Goal: Information Seeking & Learning: Learn about a topic

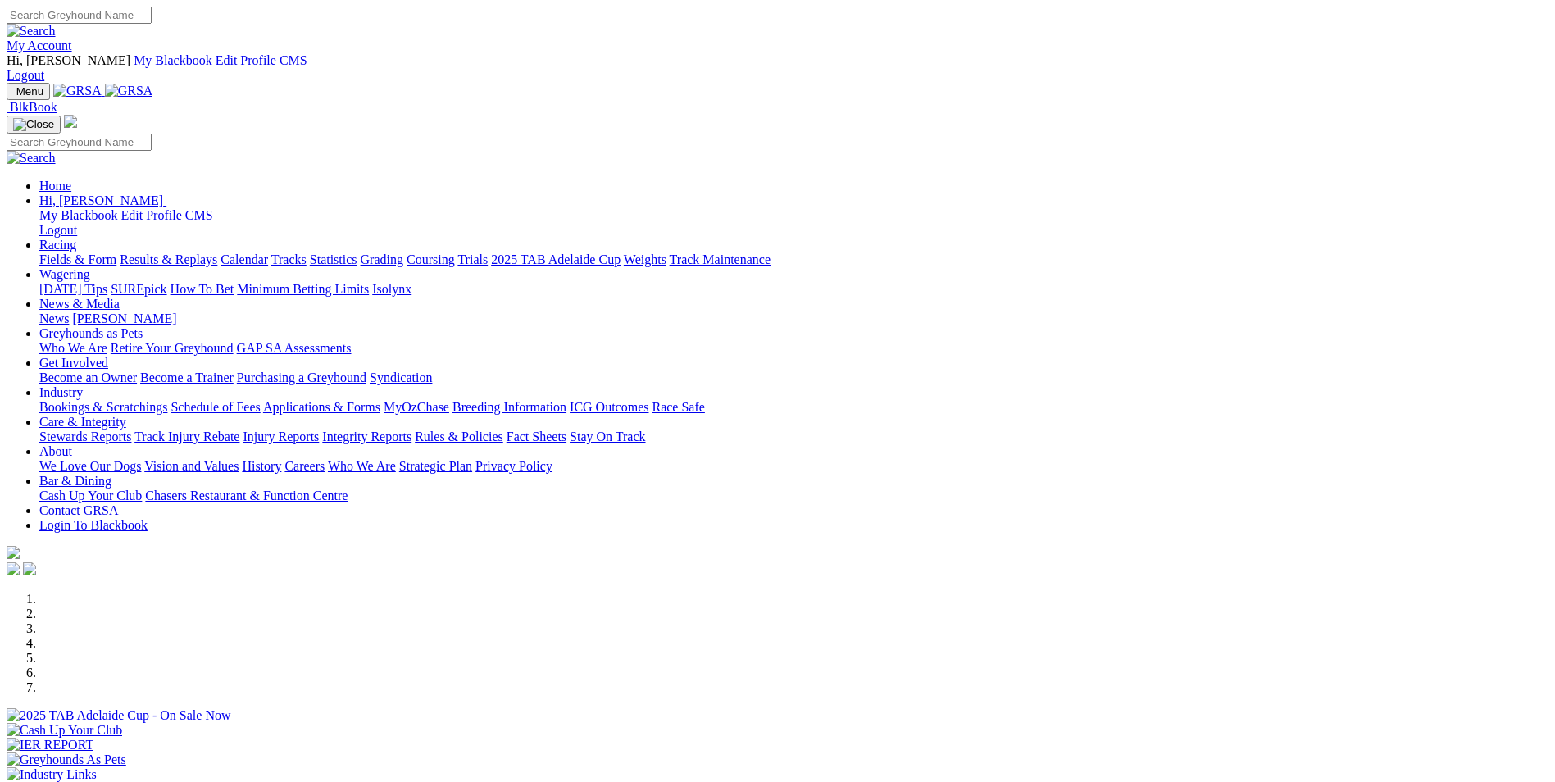
scroll to position [328, 0]
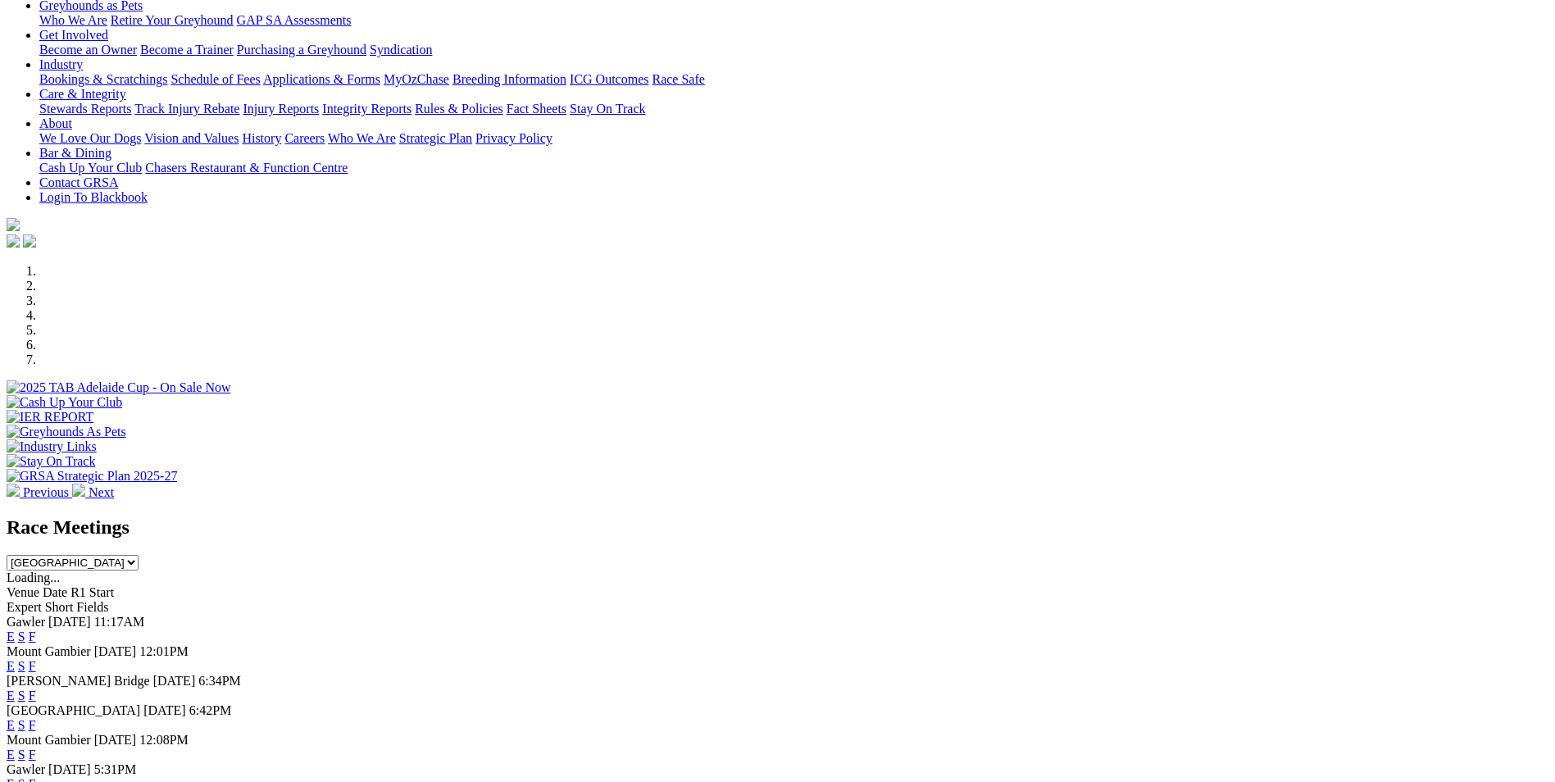
click at [15, 689] on link "E" at bounding box center [11, 696] width 8 height 14
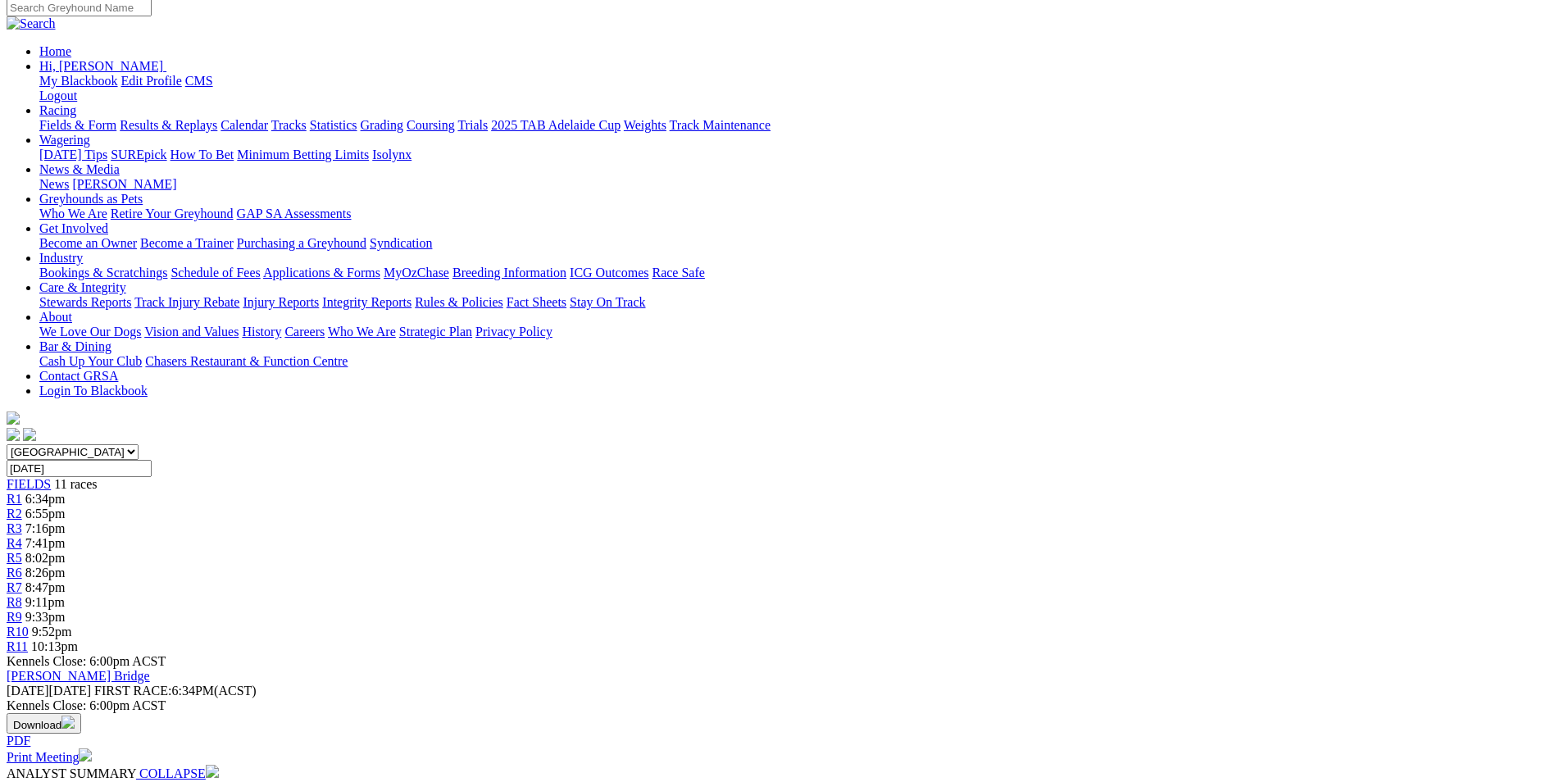
scroll to position [82, 0]
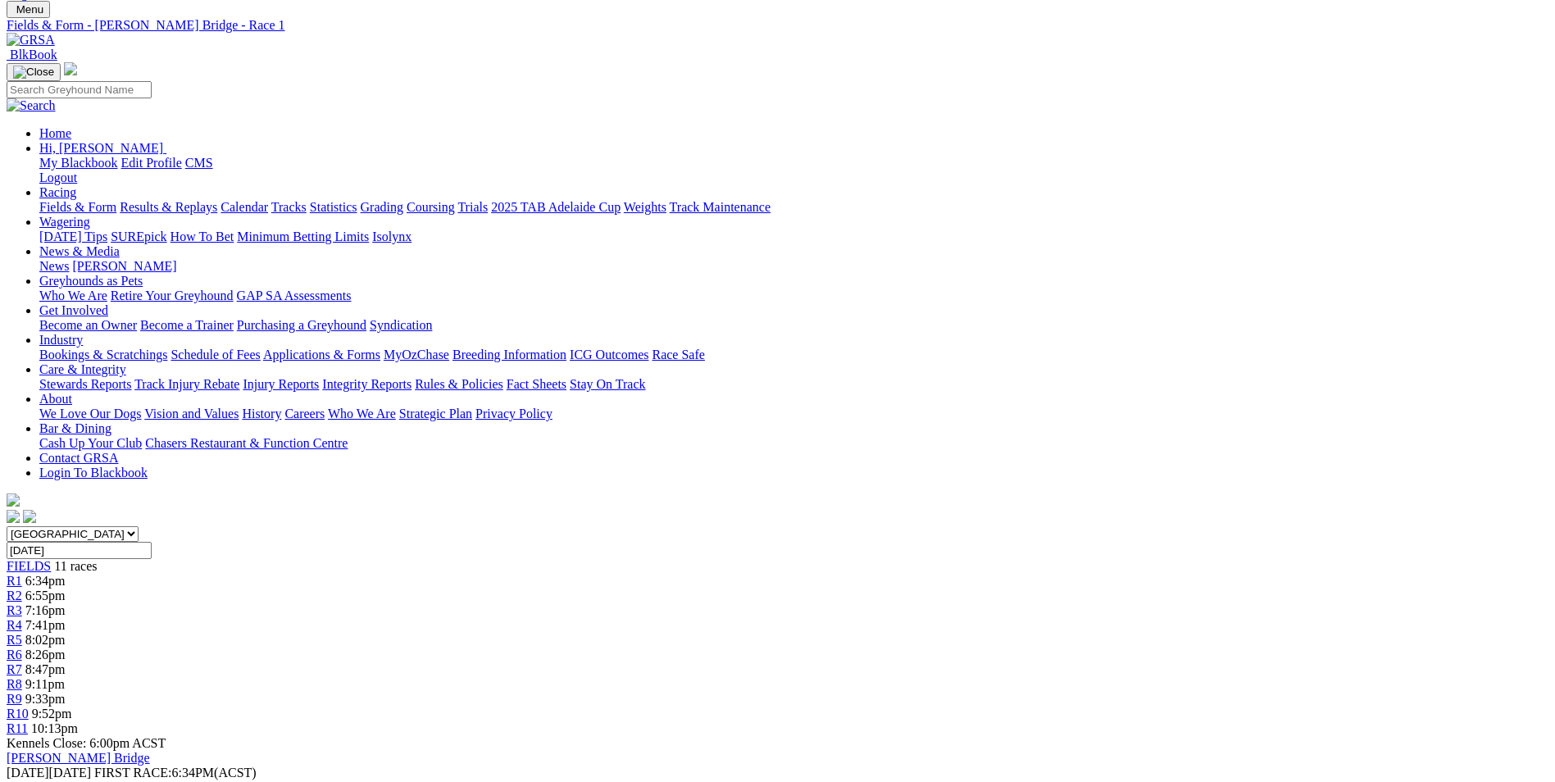
drag, startPoint x: 707, startPoint y: 589, endPoint x: 1085, endPoint y: 634, distance: 380.6
copy p "Start the night with a 300M event and the well drawn Danyo's Henry (1) has been…"
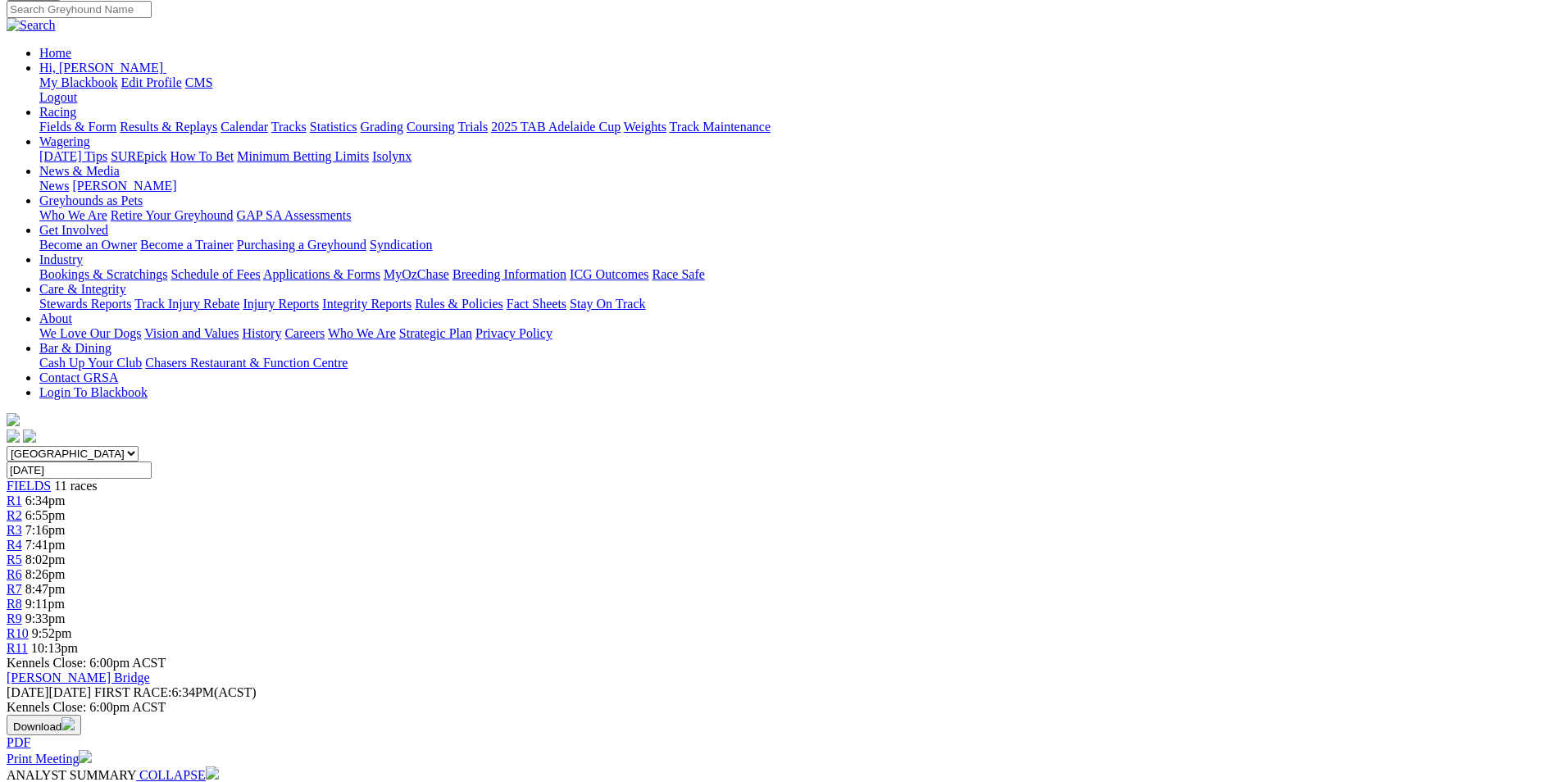
scroll to position [164, 0]
click at [22, 507] on link "R2" at bounding box center [15, 514] width 16 height 14
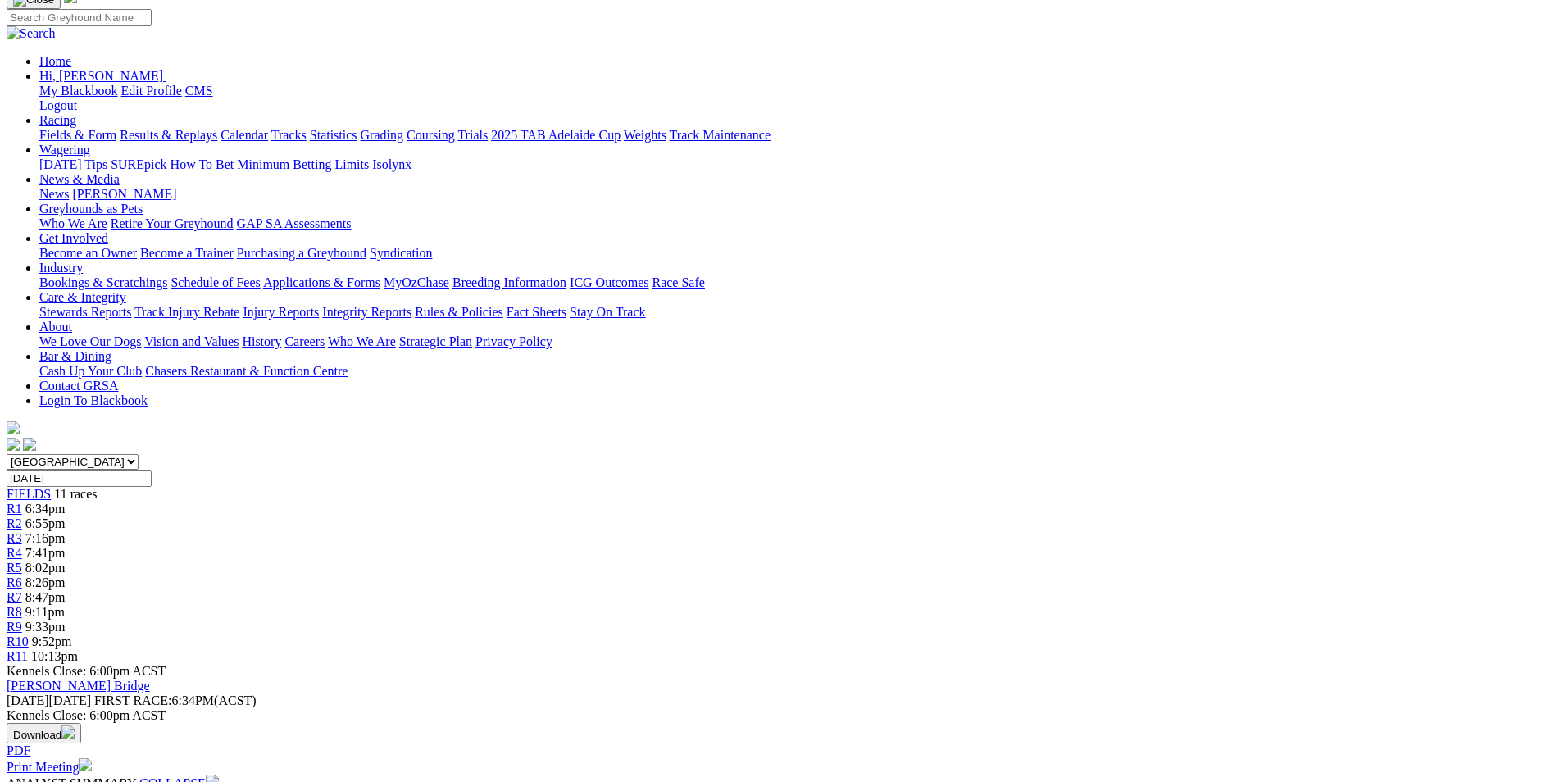
scroll to position [164, 0]
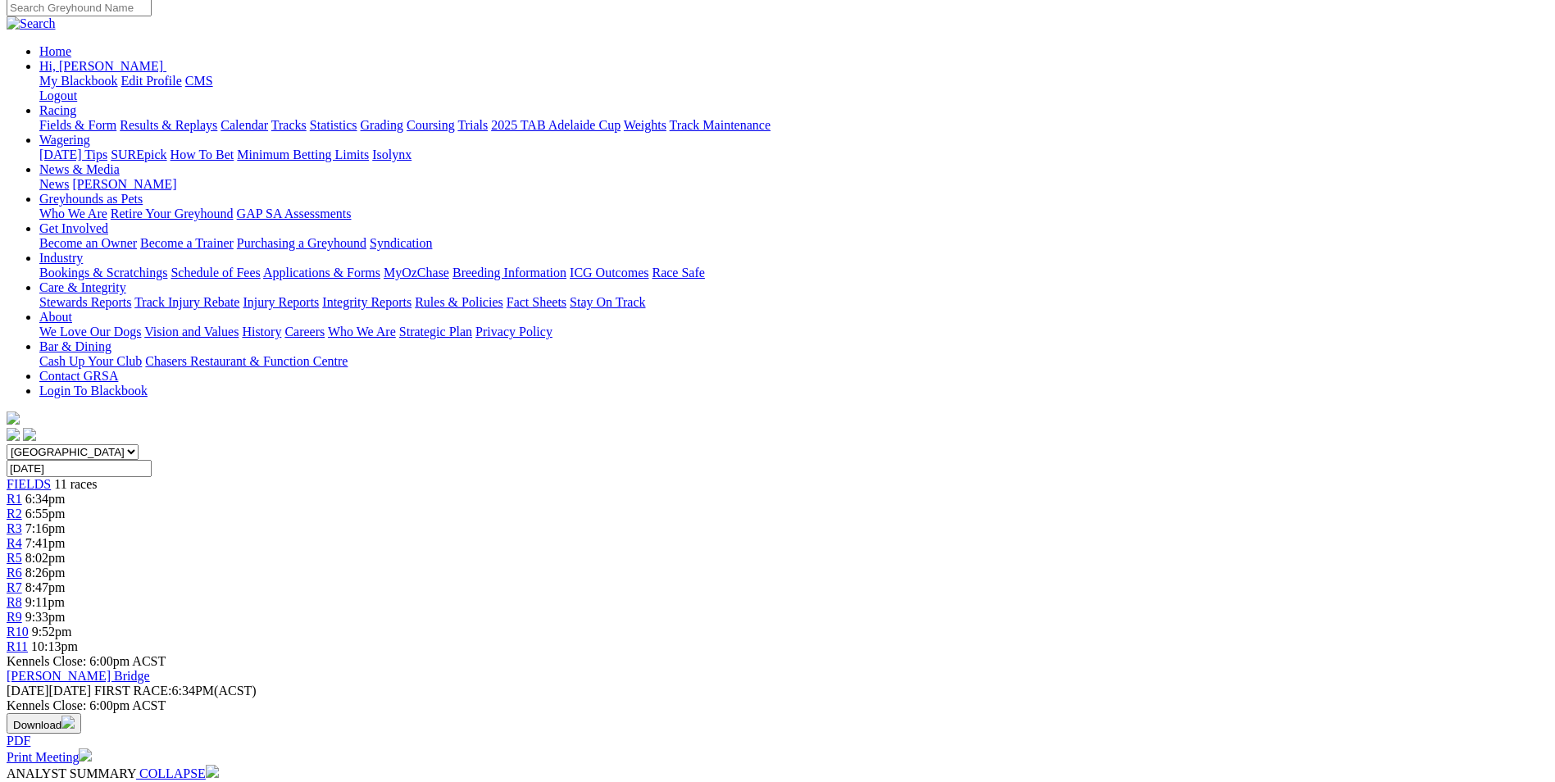
drag, startPoint x: 713, startPoint y: 564, endPoint x: 777, endPoint y: 620, distance: 84.8
copy p "Cabao Marble (2) recent form has been mixed over the short of late, the inside …"
click at [22, 521] on span "R3" at bounding box center [15, 528] width 16 height 14
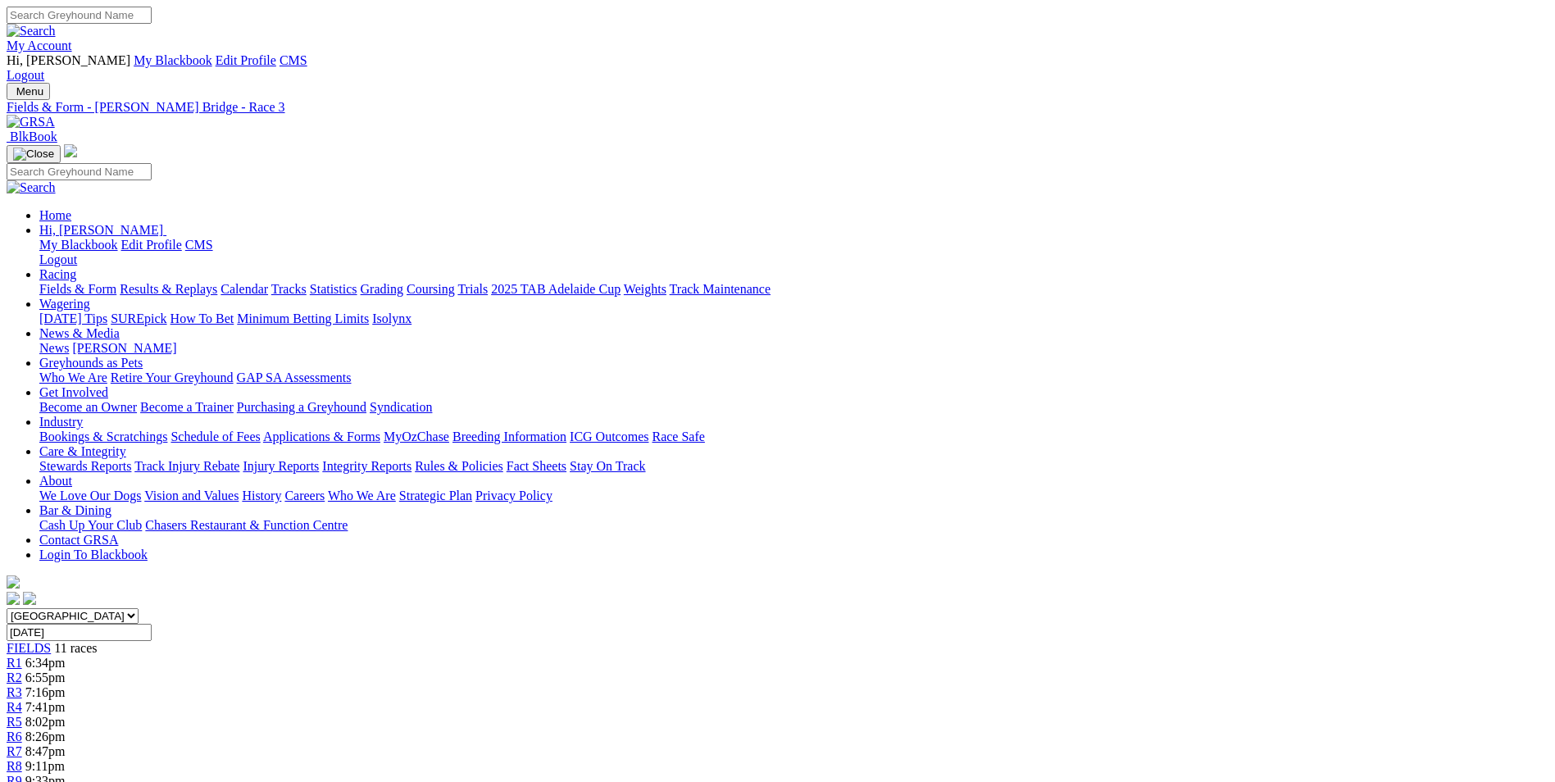
drag, startPoint x: 687, startPoint y: 611, endPoint x: 1005, endPoint y: 653, distance: 320.9
copy p "The maiden of the evening and i went with Victa Howard (7) who has been placed …"
click at [671, 700] on div "R4 7:41pm" at bounding box center [778, 707] width 1542 height 15
drag, startPoint x: 720, startPoint y: 644, endPoint x: 1108, endPoint y: 692, distance: 391.6
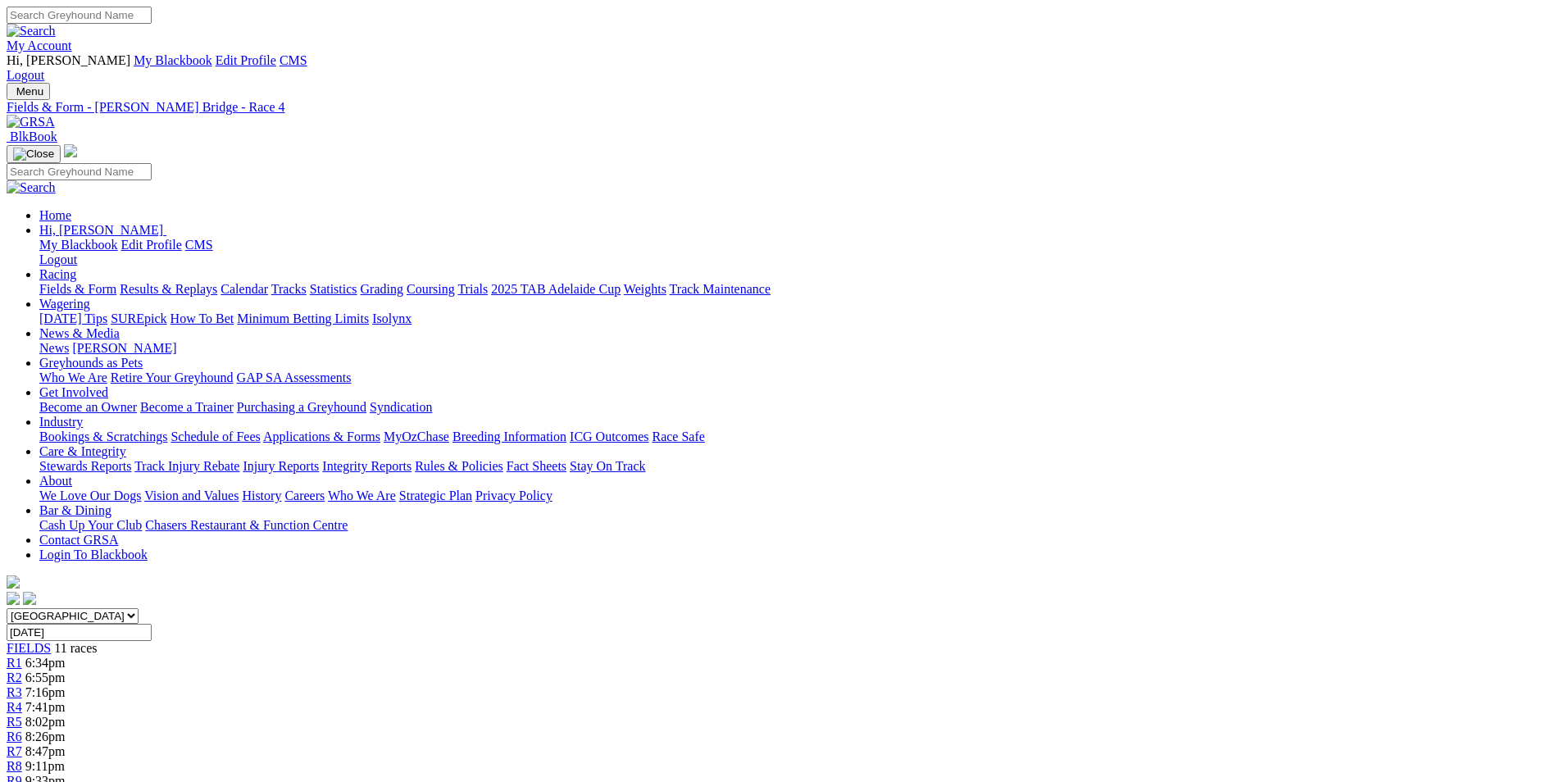
copy p "Bag Of Snags (2) was a trial winner at Bendigo mid last month, his form back in…"
click at [22, 715] on link "R5" at bounding box center [15, 722] width 16 height 14
drag, startPoint x: 717, startPoint y: 640, endPoint x: 776, endPoint y: 692, distance: 77.8
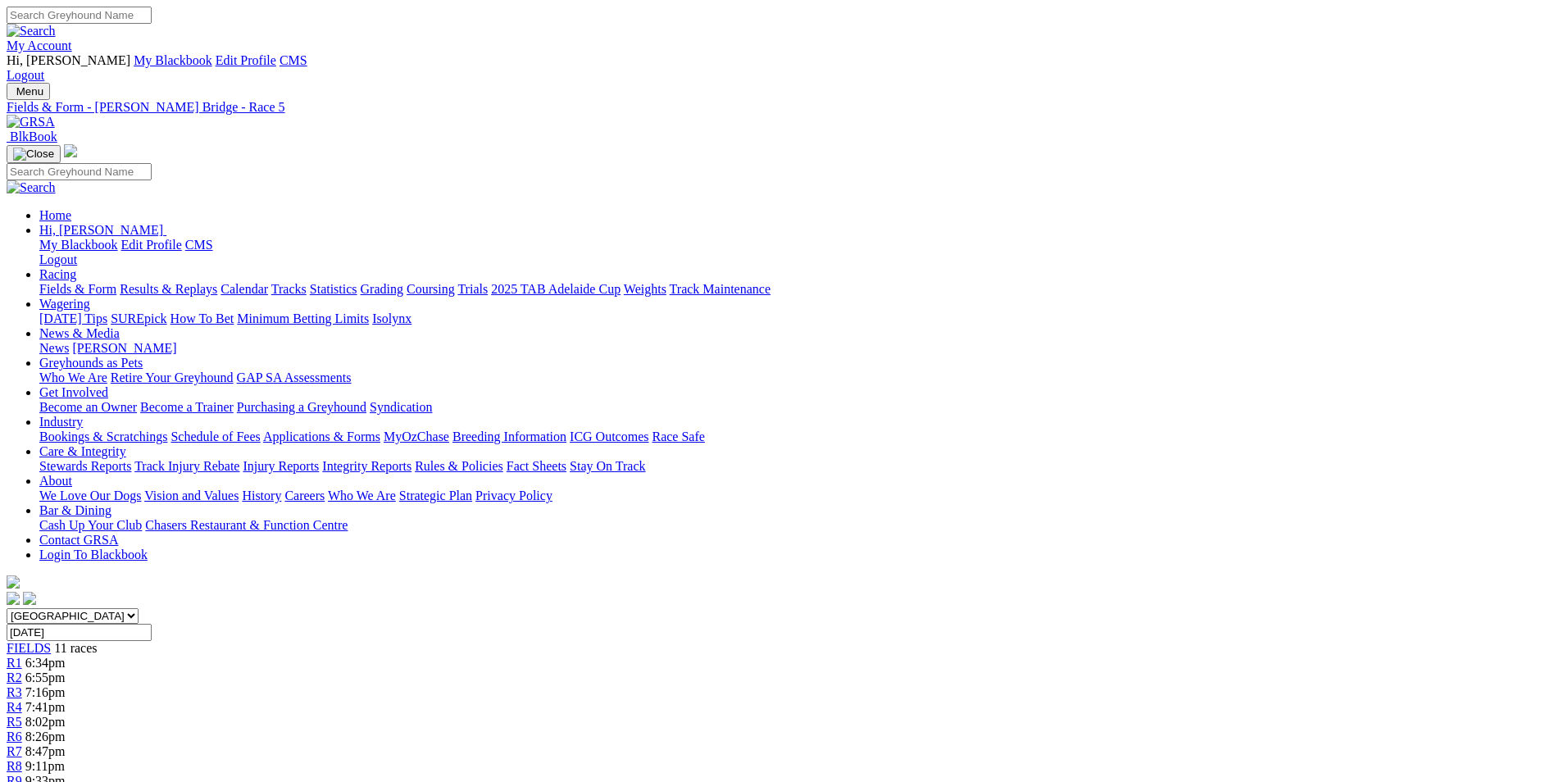
copy p "With several interstate runners engaged i went with Is He Happy (1) who is well…"
click at [22, 730] on link "R6" at bounding box center [15, 737] width 16 height 14
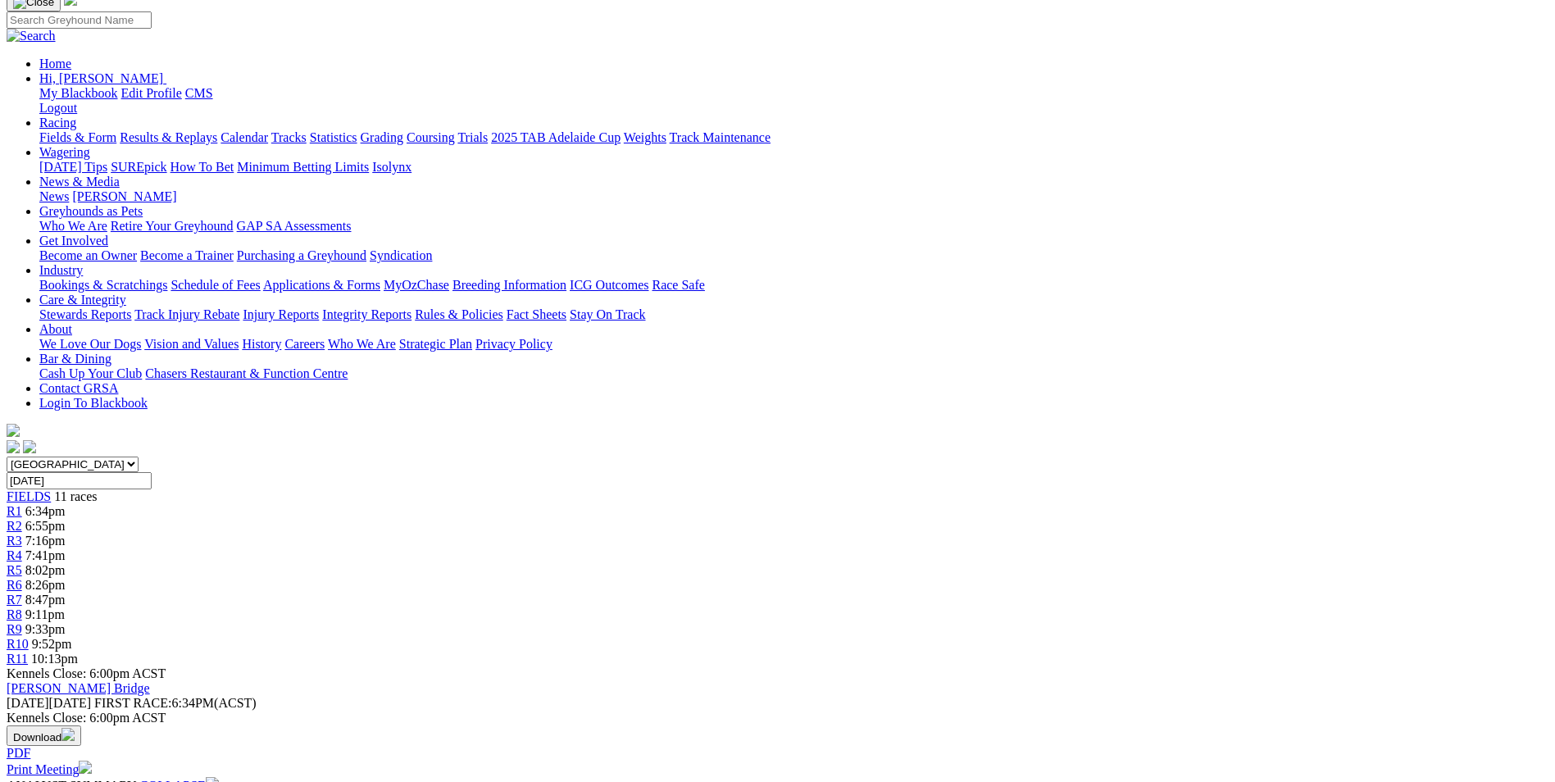
scroll to position [197, 0]
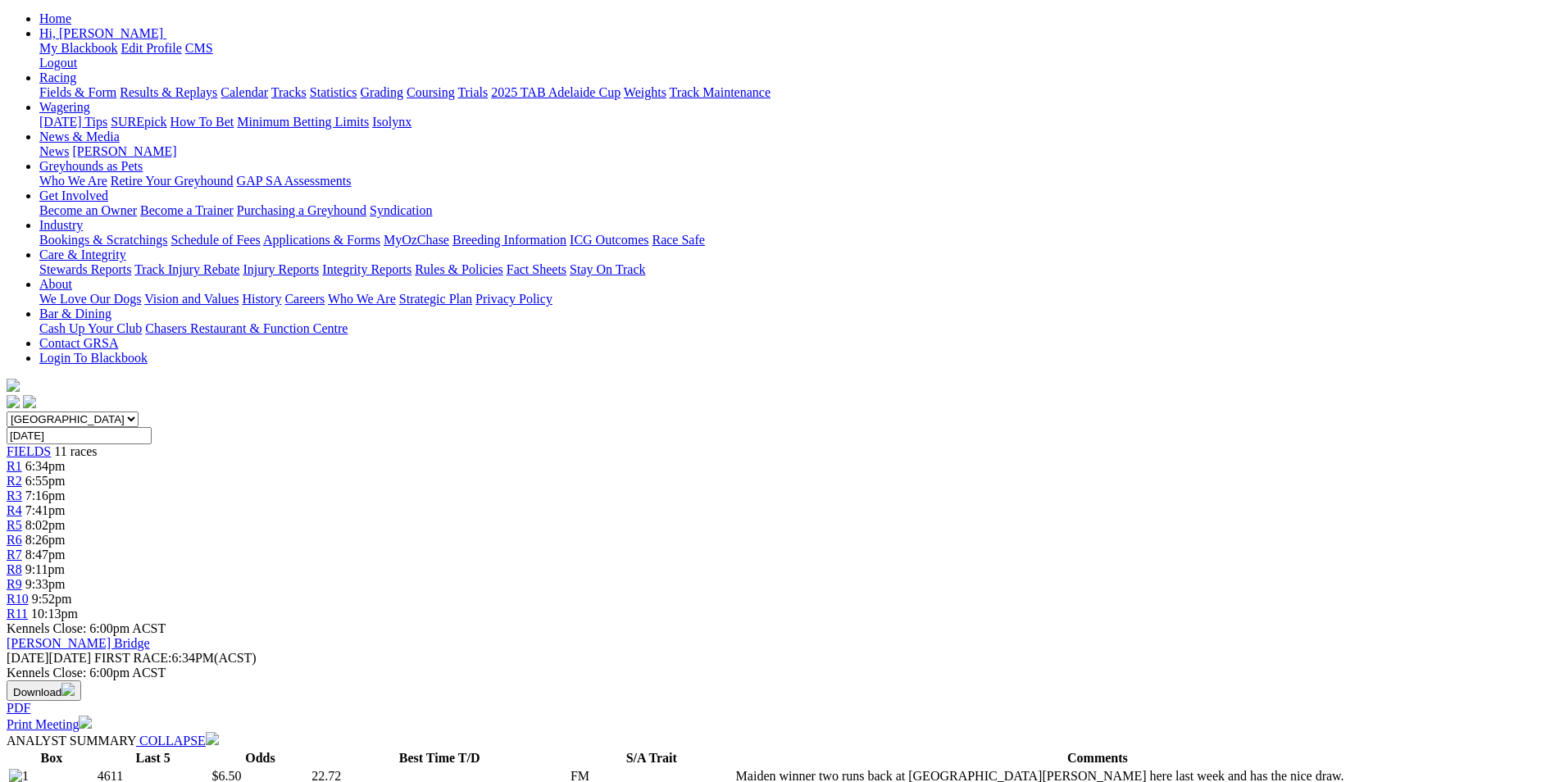
drag, startPoint x: 688, startPoint y: 729, endPoint x: 1062, endPoint y: 569, distance: 406.6
copy p "Hard to go past the well performed Whiskey Go Go (8) in this, she has won her l…"
click at [22, 548] on link "R7" at bounding box center [15, 555] width 16 height 14
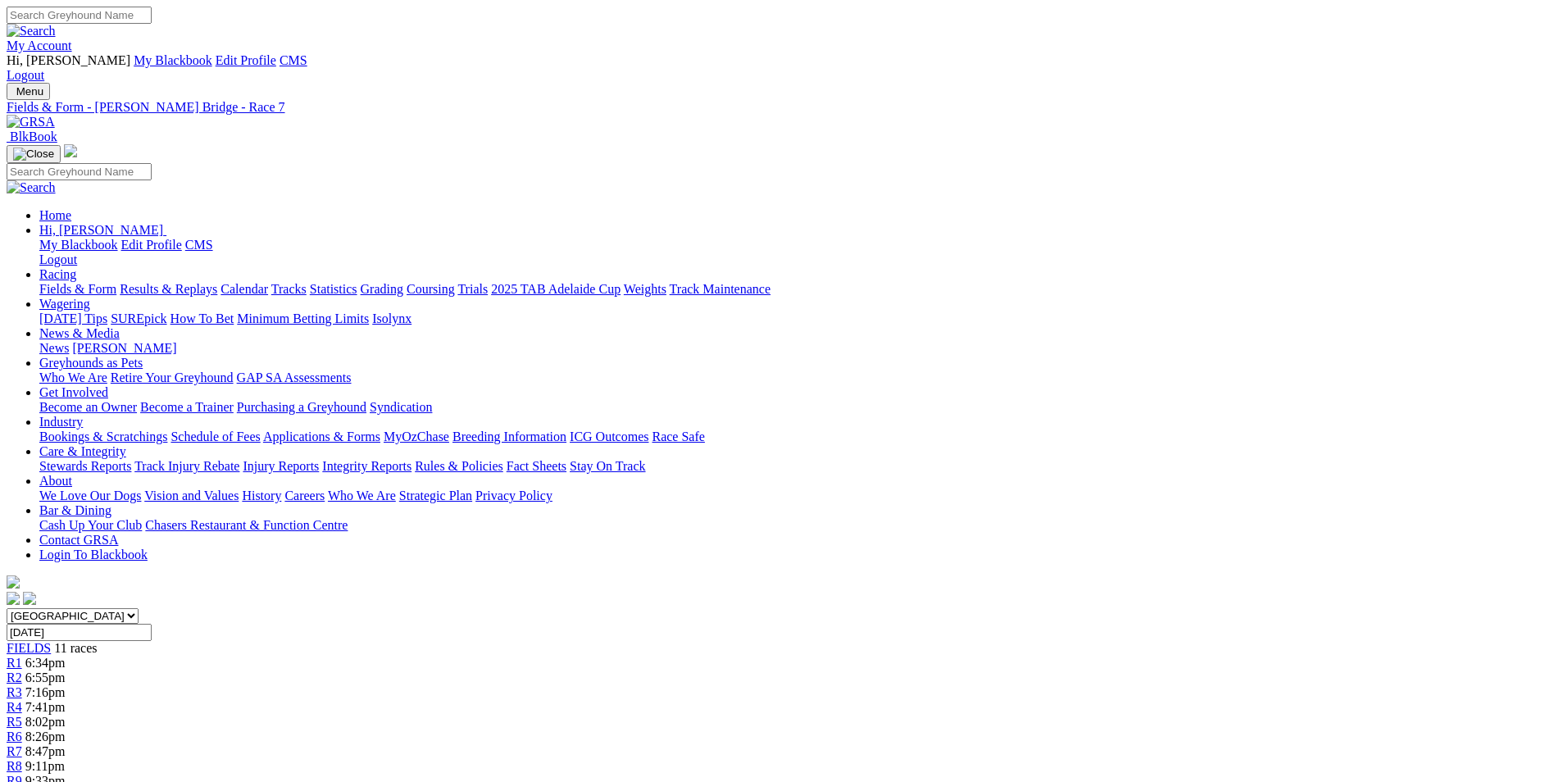
drag, startPoint x: 721, startPoint y: 640, endPoint x: 795, endPoint y: 691, distance: 90.3
copy p "Footrot Fan (2) form is handy over the short back in town winning two of her la…"
click at [22, 759] on link "R8" at bounding box center [15, 766] width 16 height 14
drag, startPoint x: 662, startPoint y: 671, endPoint x: 867, endPoint y: 720, distance: 210.6
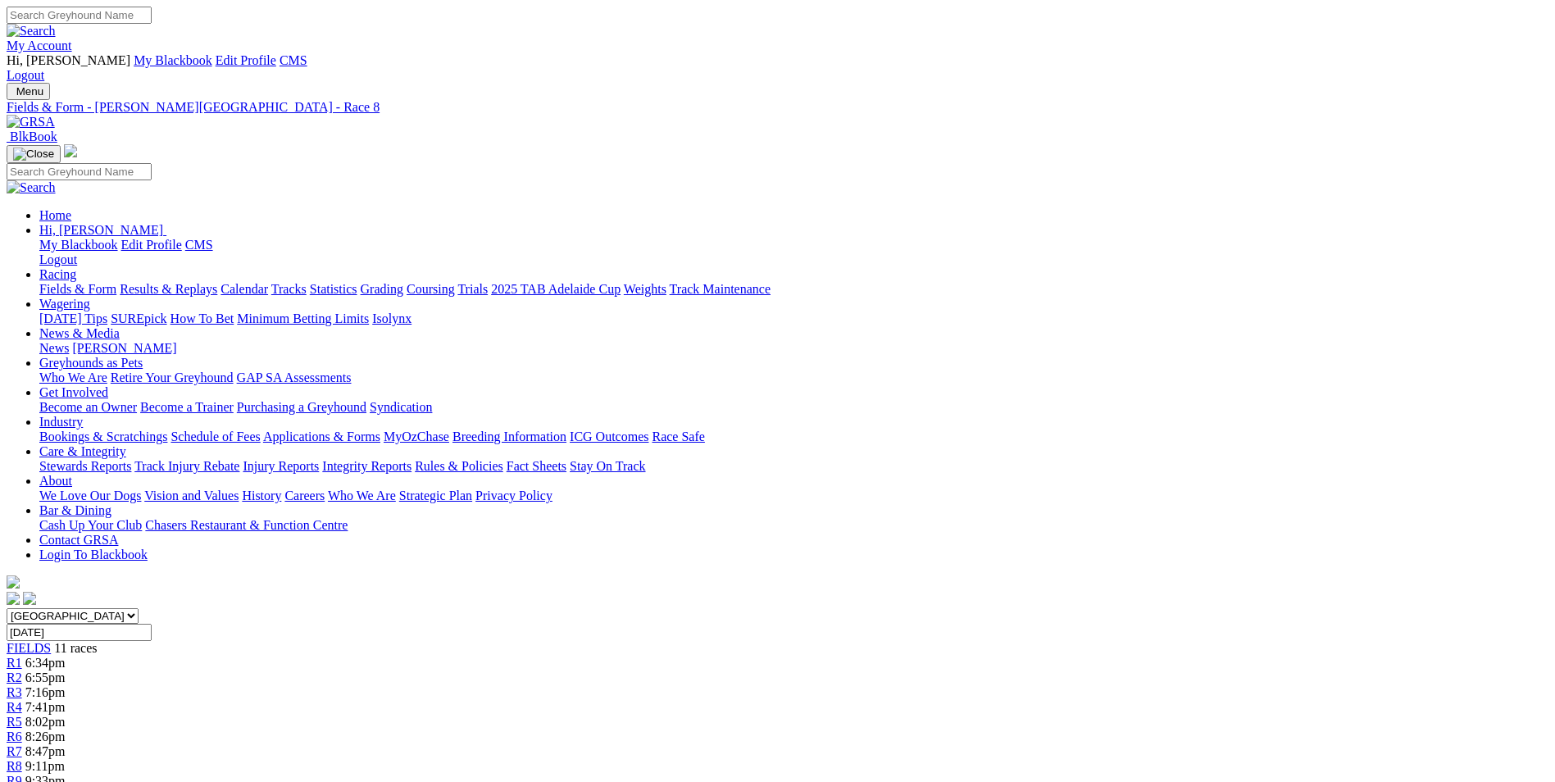
copy p "I went with last start winner Daintree Bullet (2) here, he was a handy effort w…"
click at [22, 774] on link "R9" at bounding box center [15, 781] width 16 height 14
drag, startPoint x: 624, startPoint y: 612, endPoint x: 769, endPoint y: 658, distance: 152.0
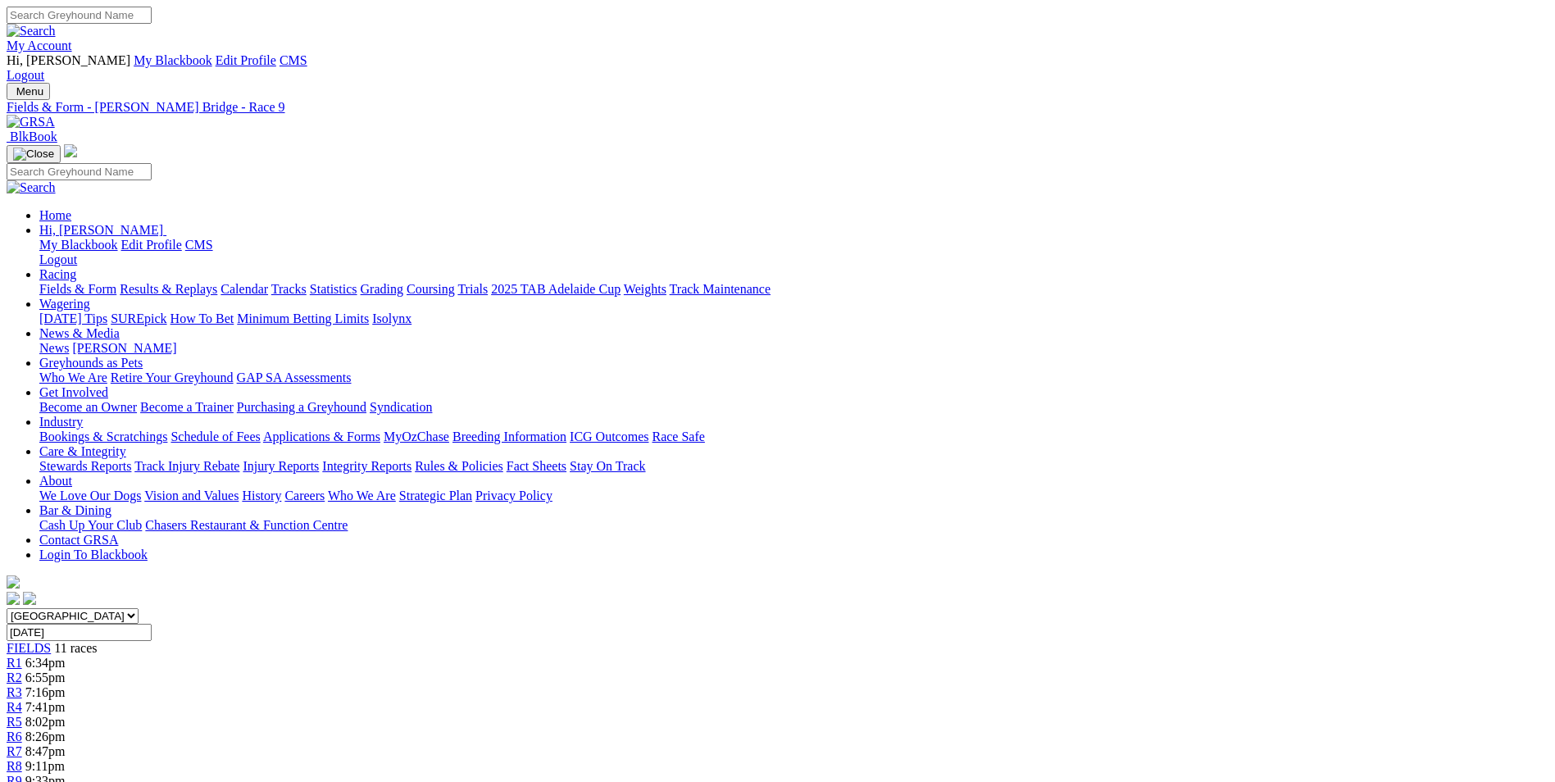
copy p "With only the four runners here over the 680M i went with Nitro Neo (1) form ov…"
click at [72, 781] on span "9:52pm" at bounding box center [52, 796] width 40 height 14
drag, startPoint x: 584, startPoint y: 644, endPoint x: 1119, endPoint y: 674, distance: 536.2
copy p "Hot Ruby (2) is the one to beat here on her good form, has won both her race st…"
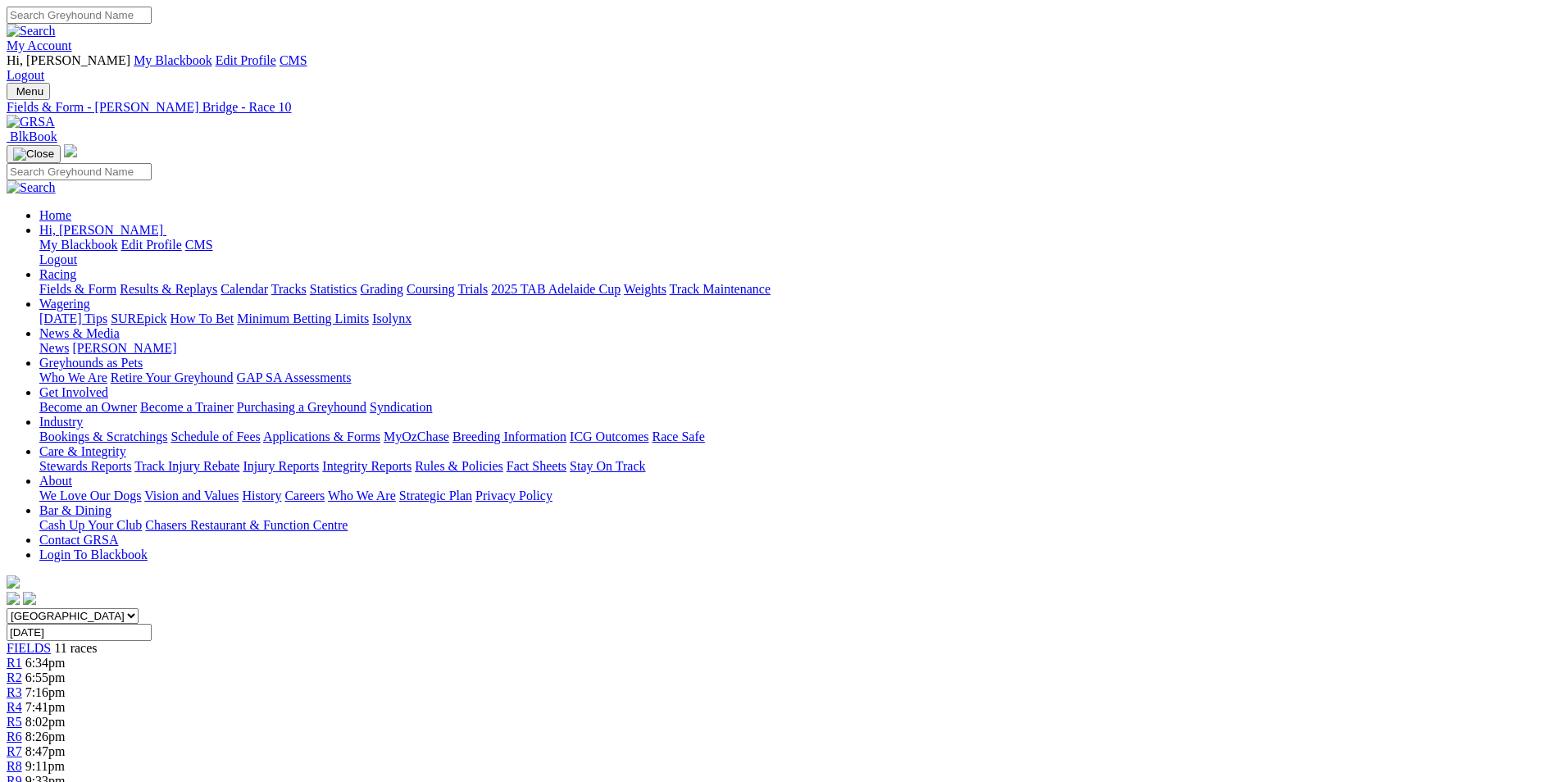
drag, startPoint x: 667, startPoint y: 611, endPoint x: 911, endPoint y: 671, distance: 251.7
copy p "The last of 11 and Flying Artie (5) has the early pace to lead and send us home…"
click at [55, 115] on img at bounding box center [31, 122] width 48 height 15
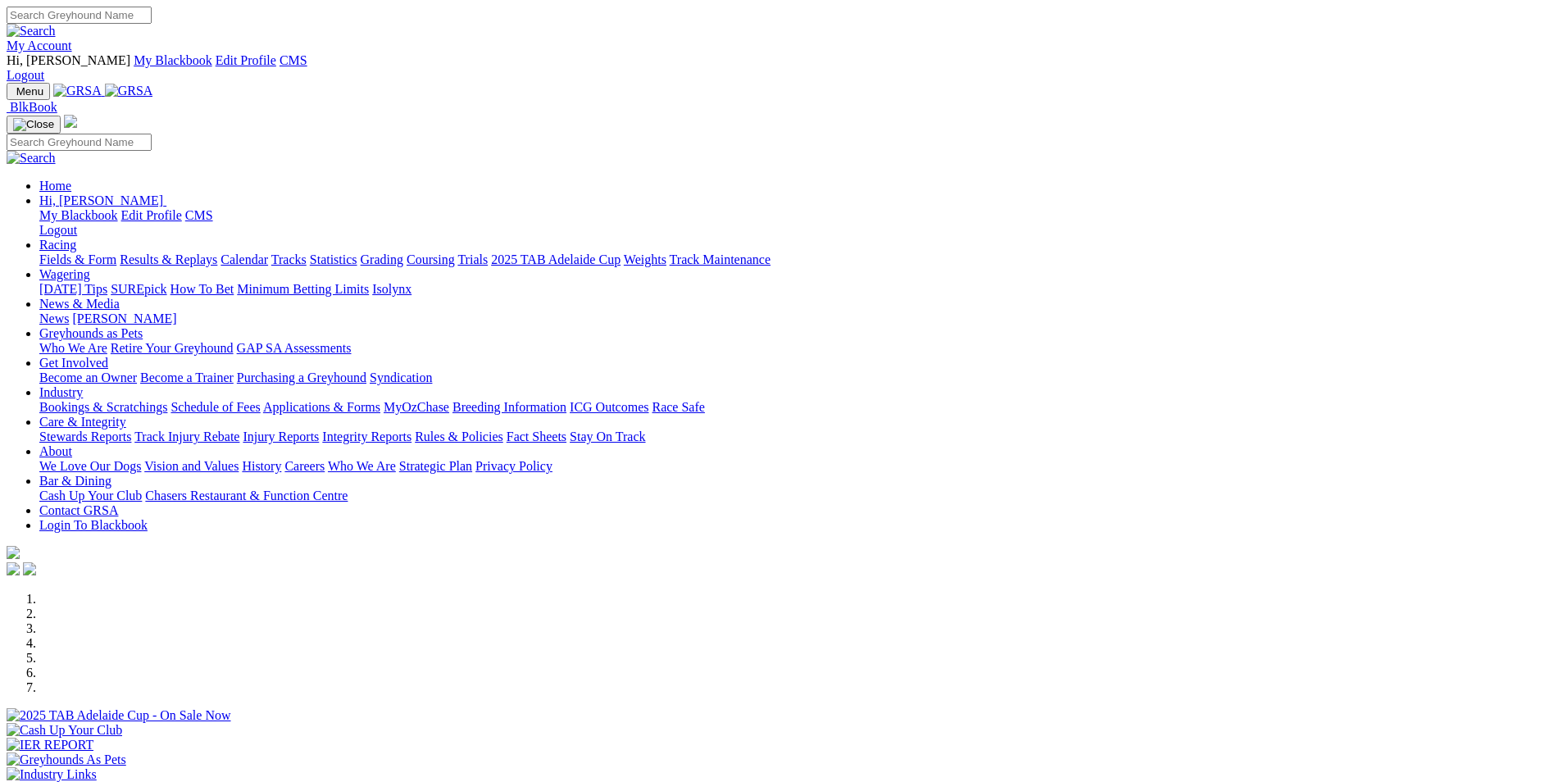
scroll to position [492, 0]
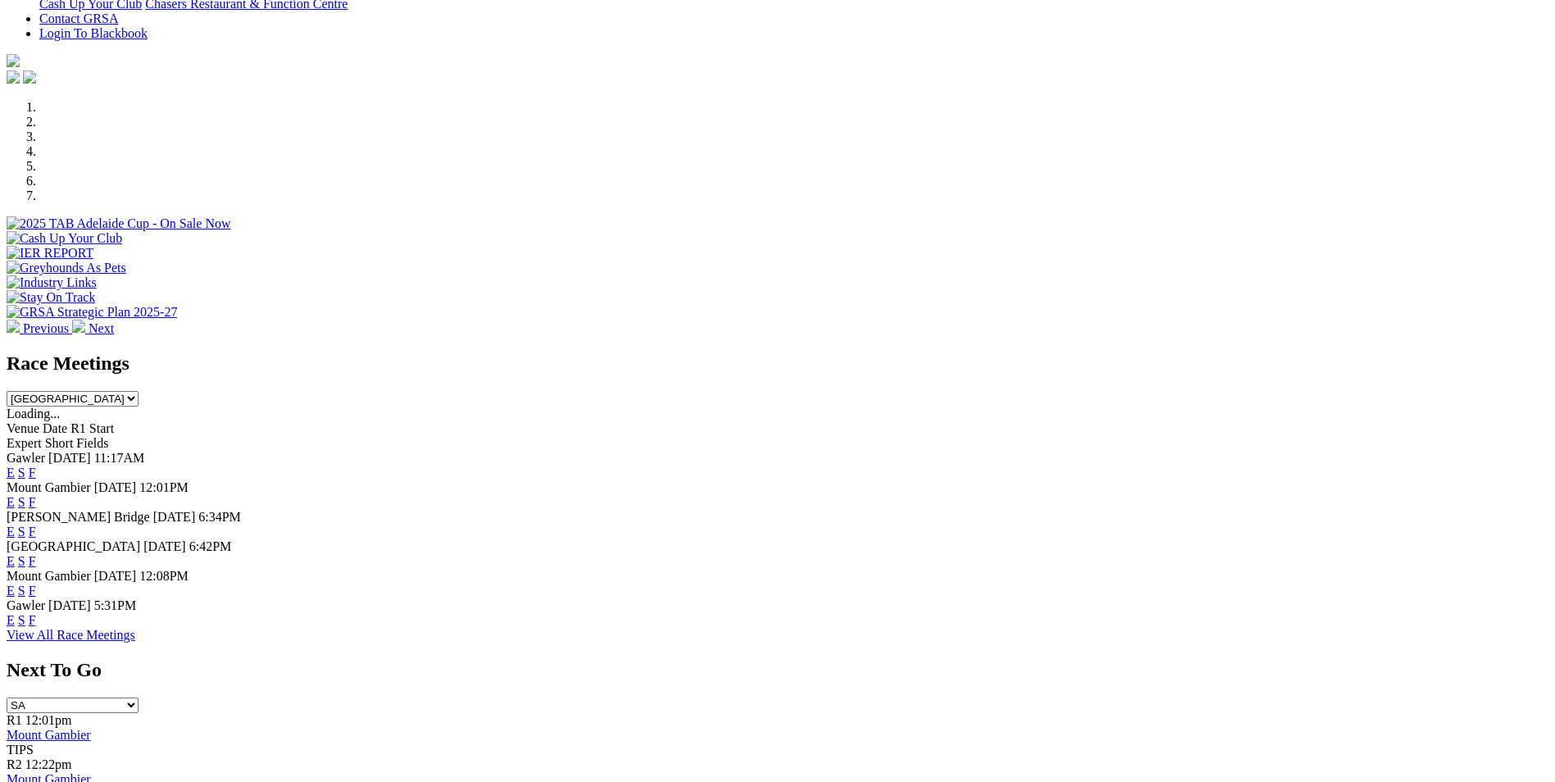
click at [15, 554] on link "E" at bounding box center [11, 561] width 8 height 14
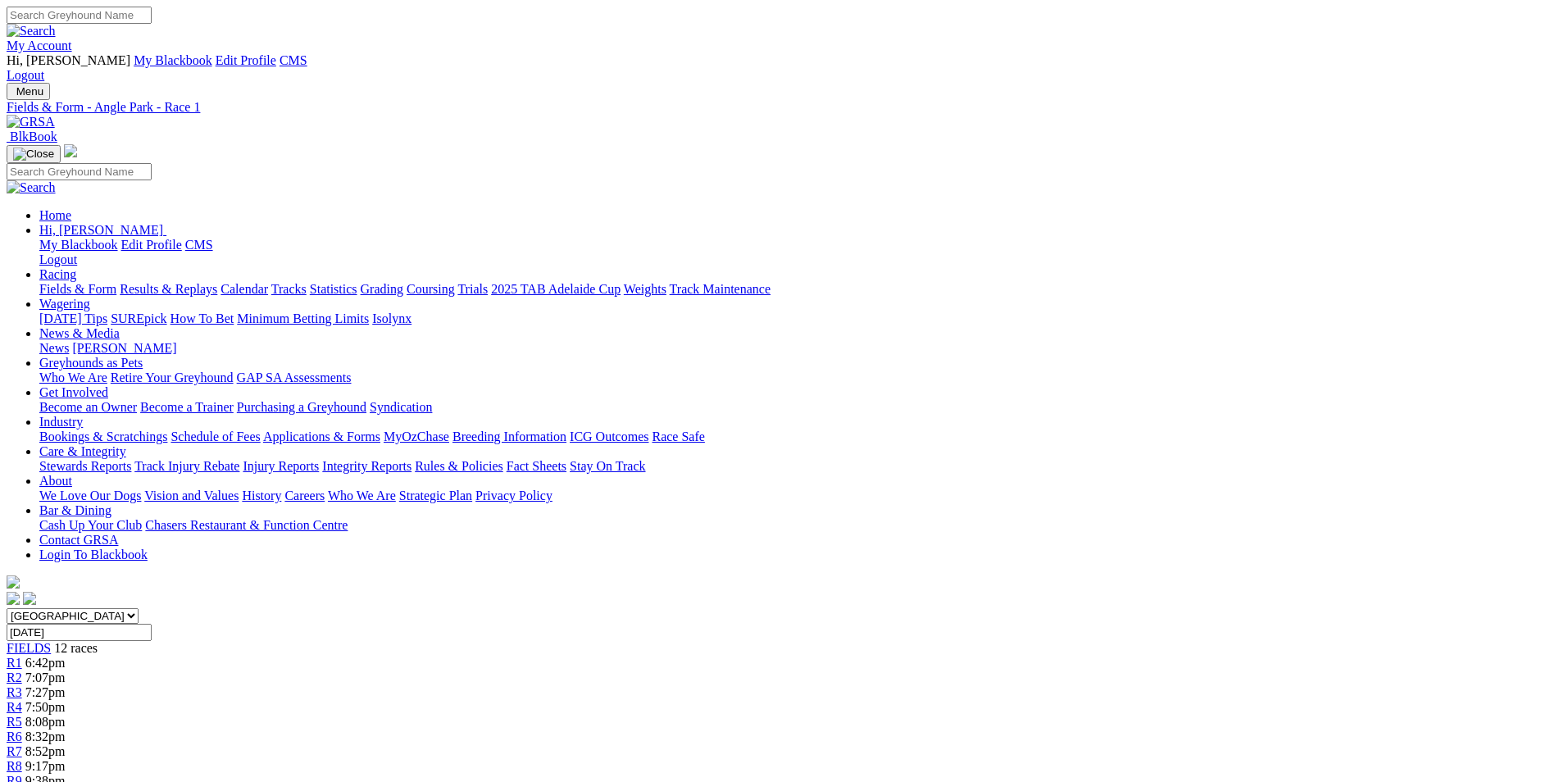
scroll to position [82, 0]
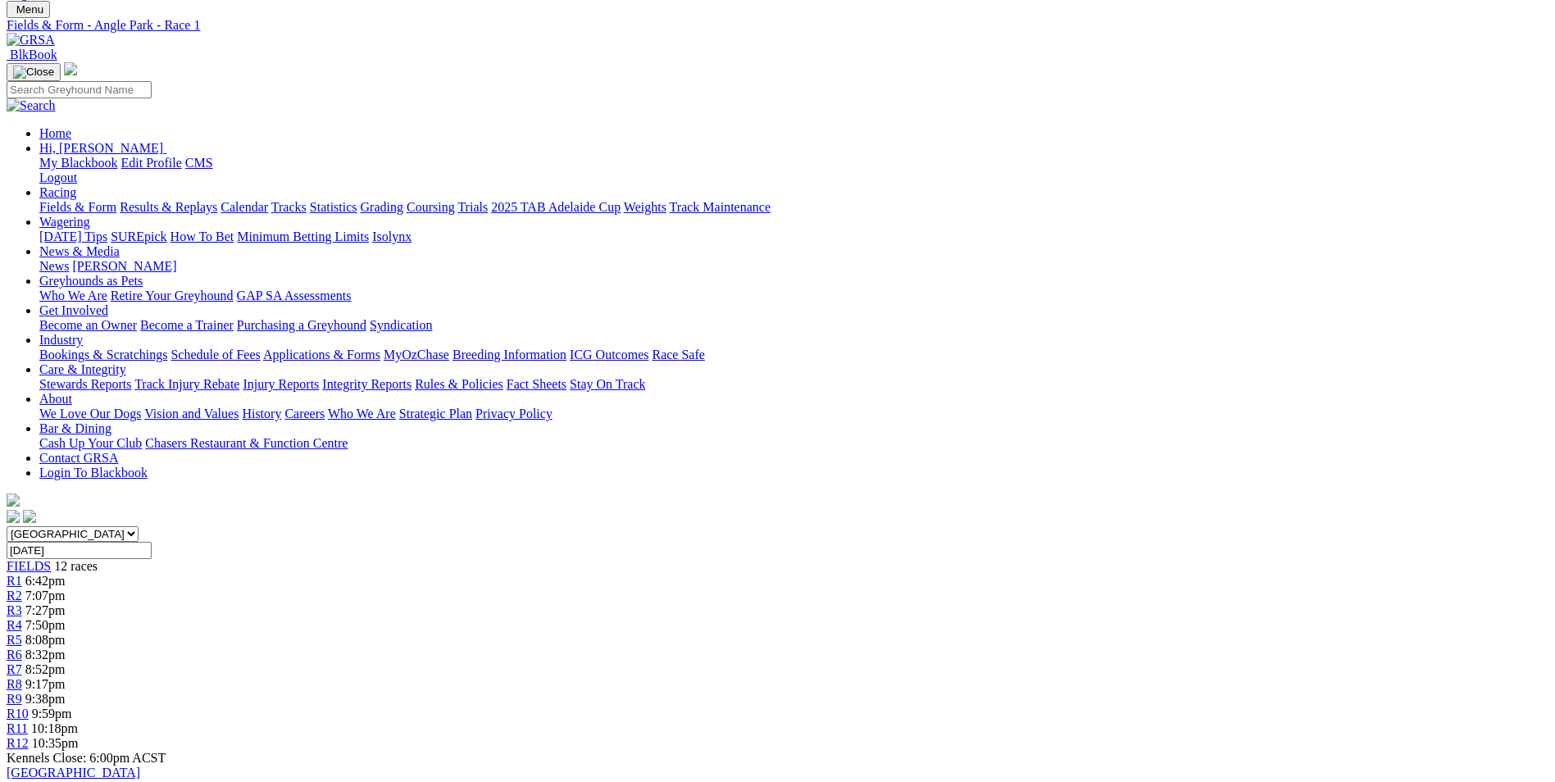
drag, startPoint x: 637, startPoint y: 650, endPoint x: 896, endPoint y: 694, distance: 262.8
copy p "First on a big cup night! Heart in mouth early for BINNAWAY WARRIOR (1) but if …"
click at [22, 589] on span "R2" at bounding box center [15, 596] width 16 height 14
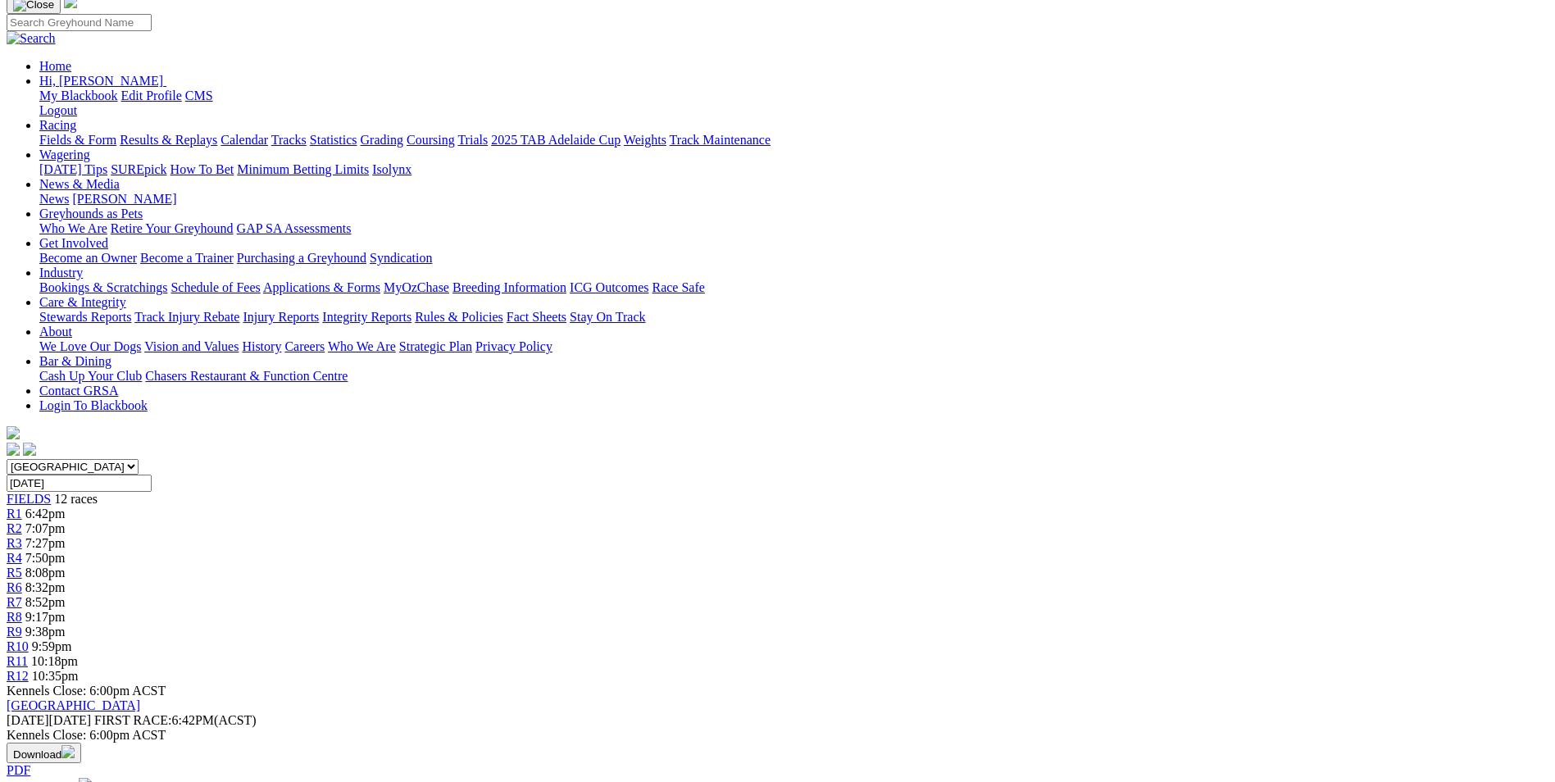
scroll to position [164, 0]
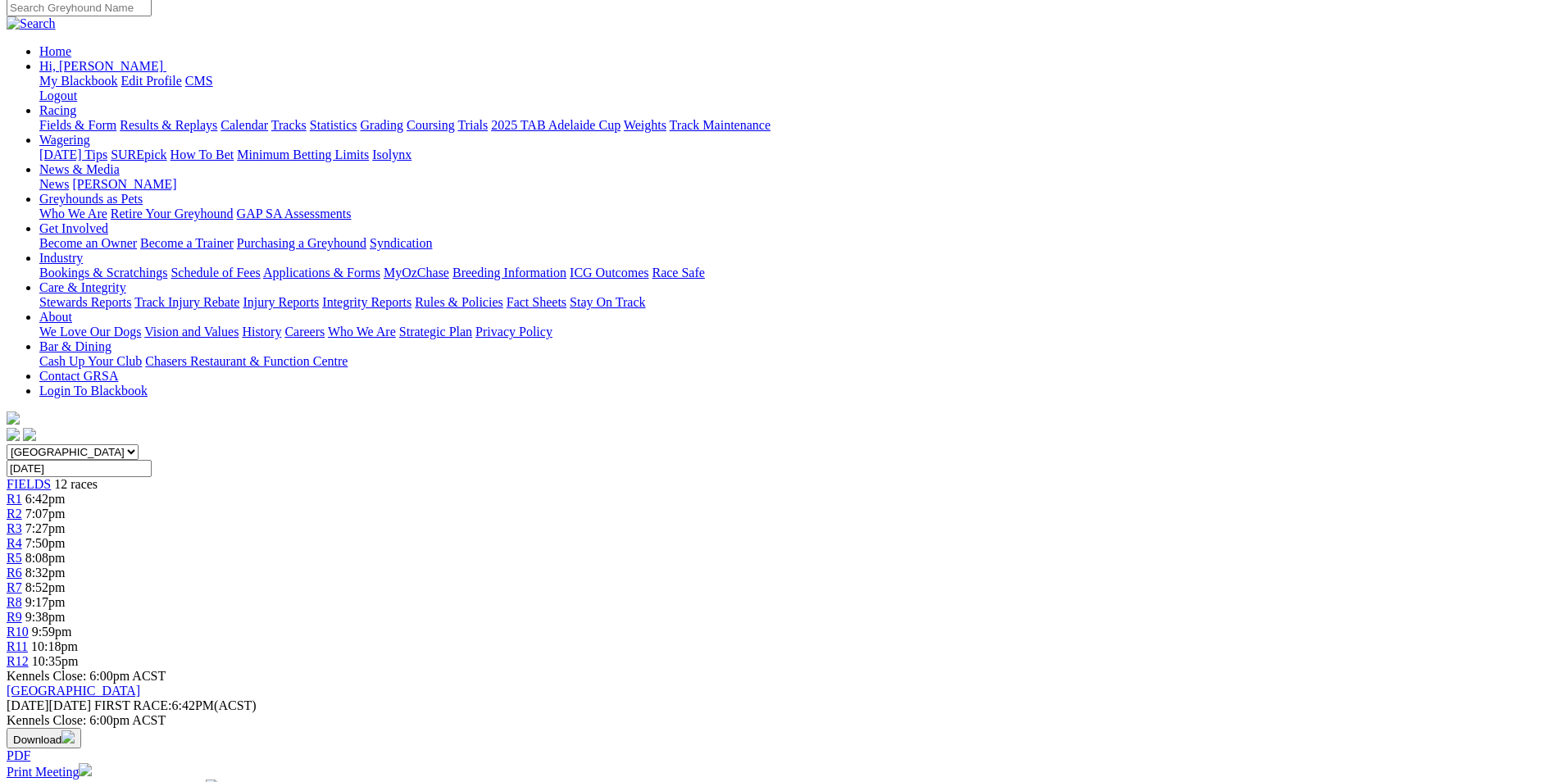
drag, startPoint x: 714, startPoint y: 598, endPoint x: 791, endPoint y: 649, distance: 92.8
copy p "Always a good race the Country Cup! WICKET (8) is a machine and I expect him to…"
click at [22, 521] on link "R3" at bounding box center [15, 528] width 16 height 14
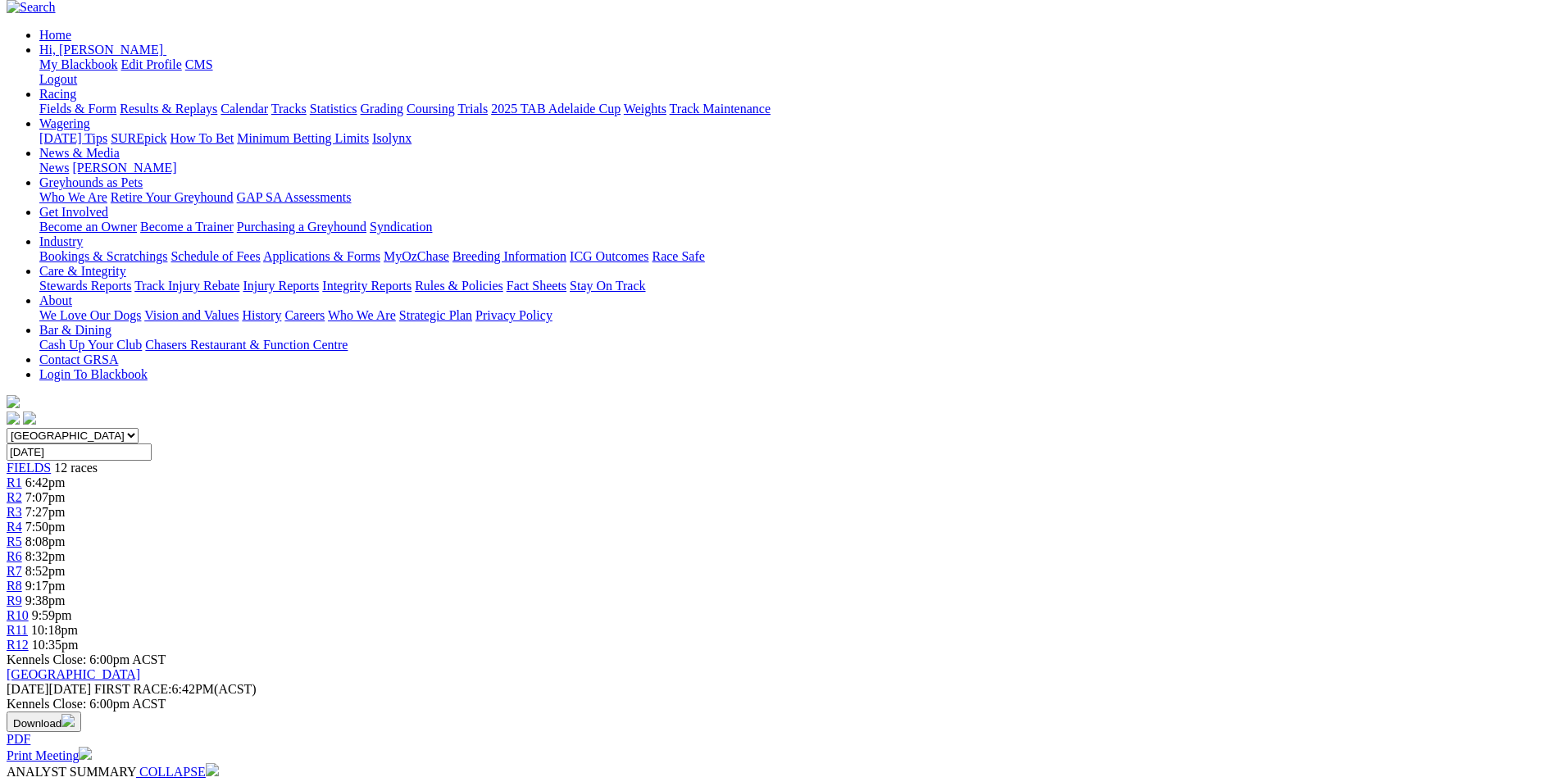
scroll to position [185, 0]
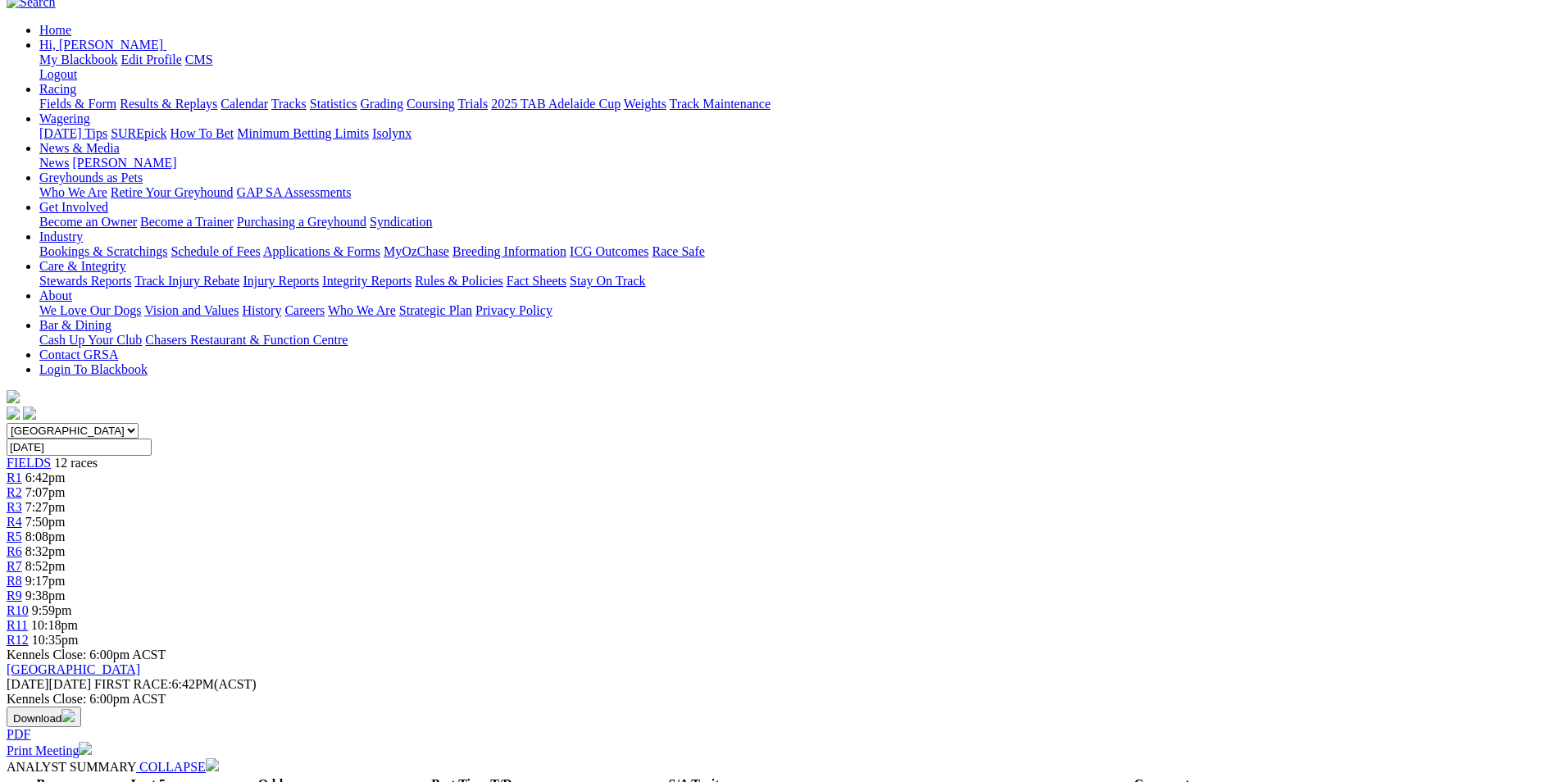
drag, startPoint x: 615, startPoint y: 719, endPoint x: 809, endPoint y: 592, distance: 232.2
copy p "CANYA TERRY (2) brings a bit of class into this and he has been great at his tw…"
click at [22, 515] on span "R4" at bounding box center [15, 522] width 16 height 14
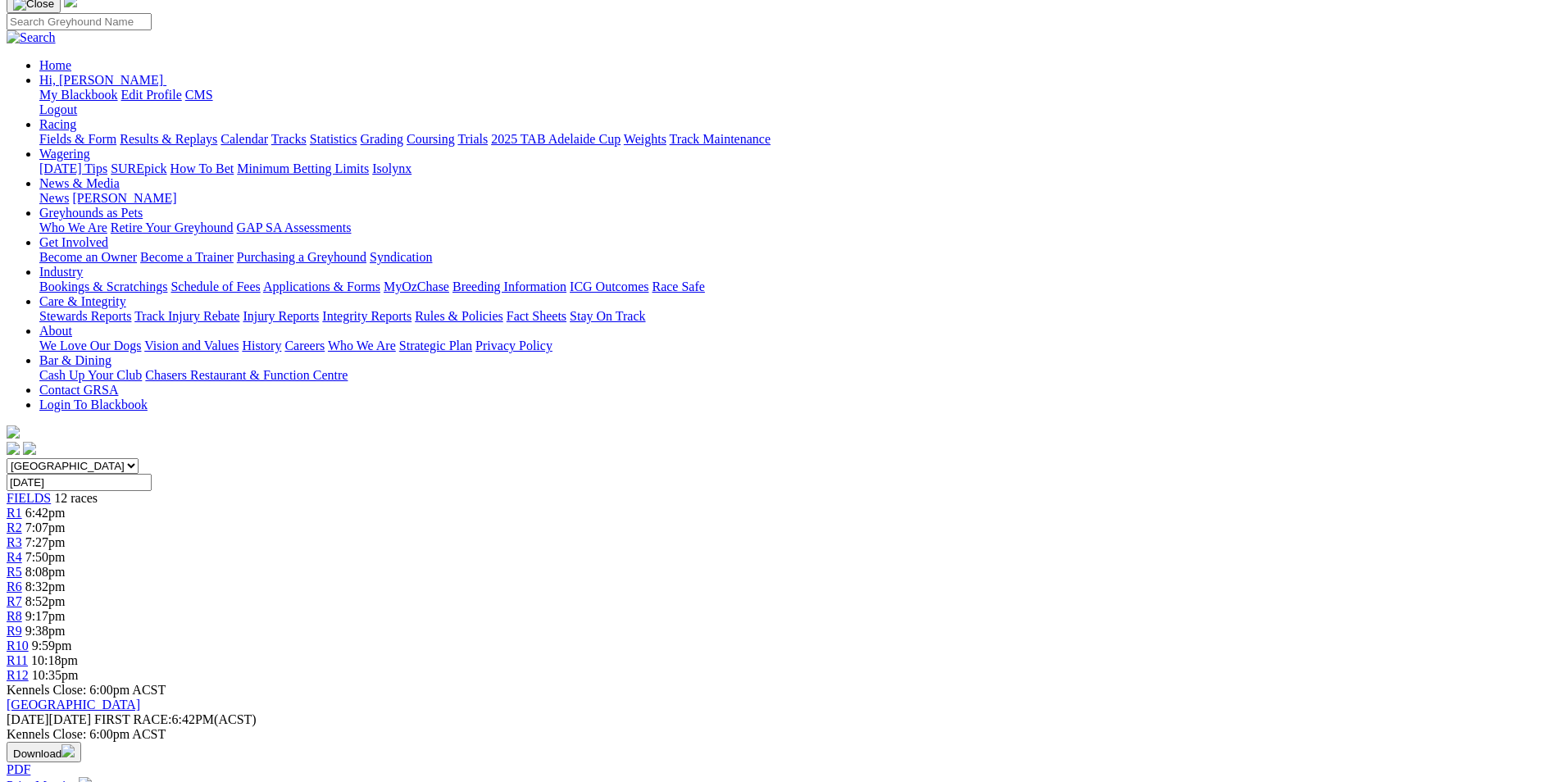
scroll to position [164, 0]
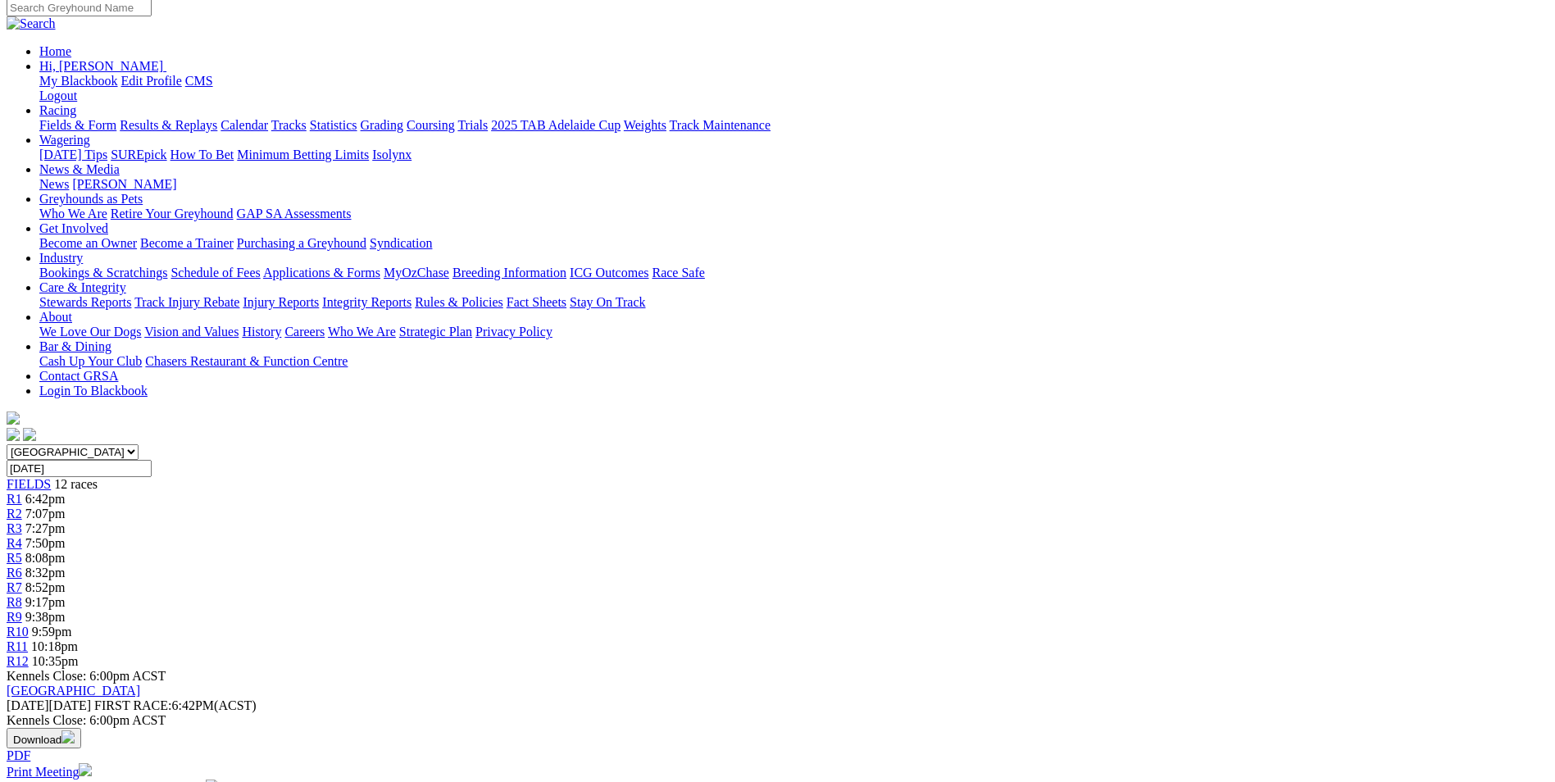
drag, startPoint x: 608, startPoint y: 653, endPoint x: 754, endPoint y: 694, distance: 152.6
copy p "This is a ripper! CANYA STRIKER (5) has to be value. Not a lot of early speed d…"
click at [66, 551] on span "8:08pm" at bounding box center [45, 558] width 40 height 14
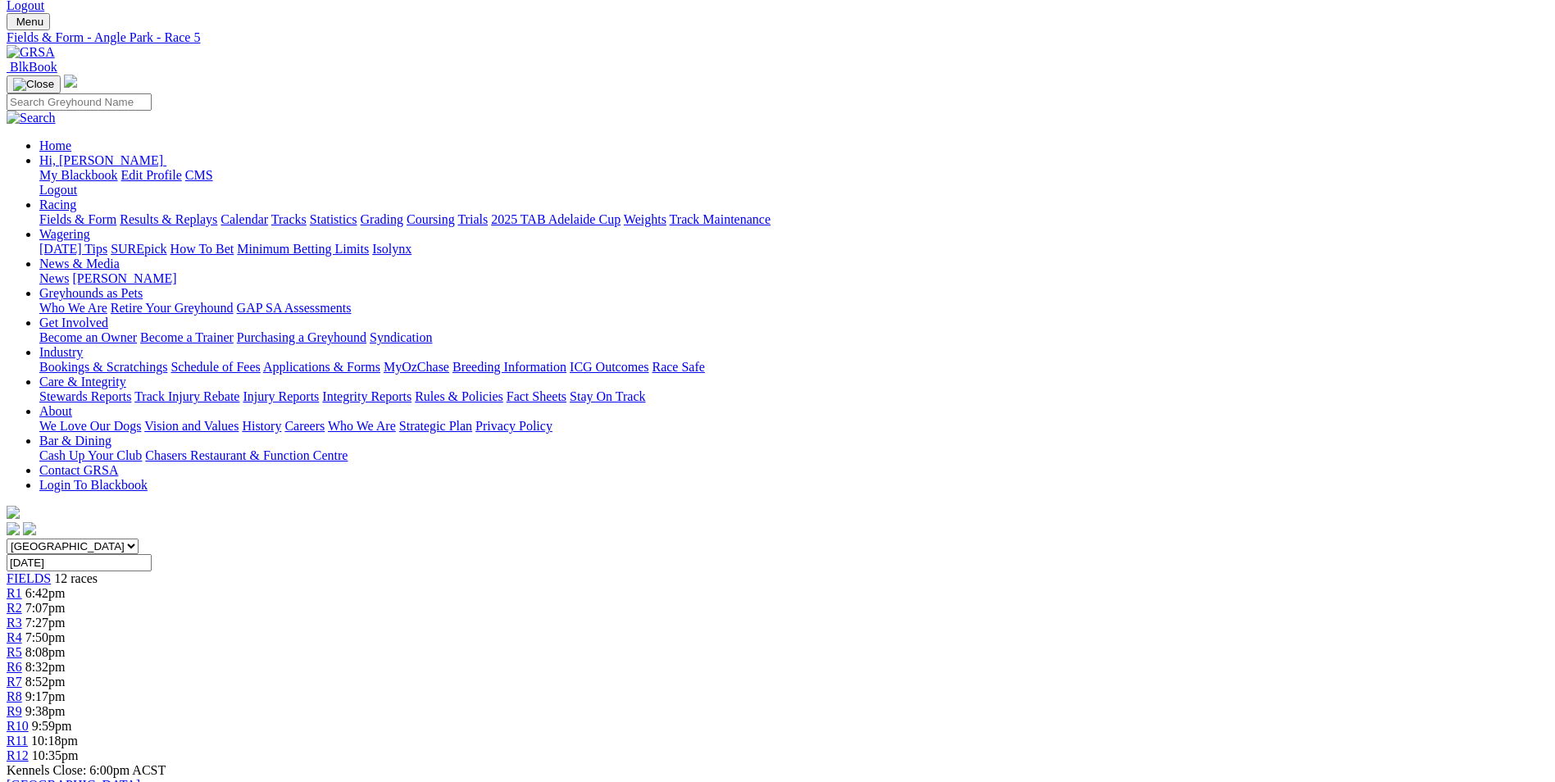
scroll to position [164, 0]
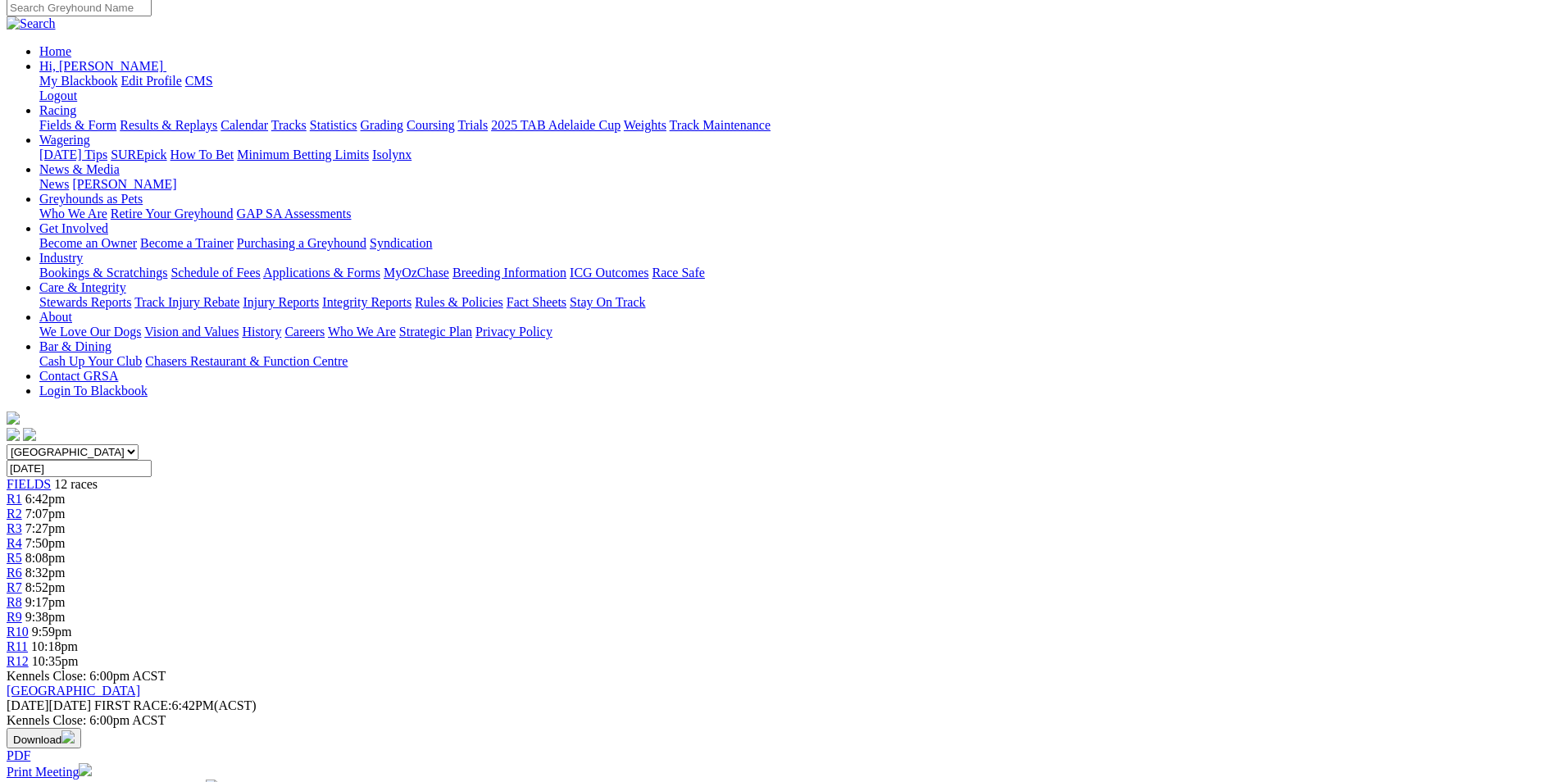
drag, startPoint x: 602, startPoint y: 645, endPoint x: 684, endPoint y: 689, distance: 93.2
copy p "Intriguing run to the first turn here. BOOKALOO (5) so honest and generally ver…"
click at [66, 566] on span "8:32pm" at bounding box center [45, 573] width 40 height 14
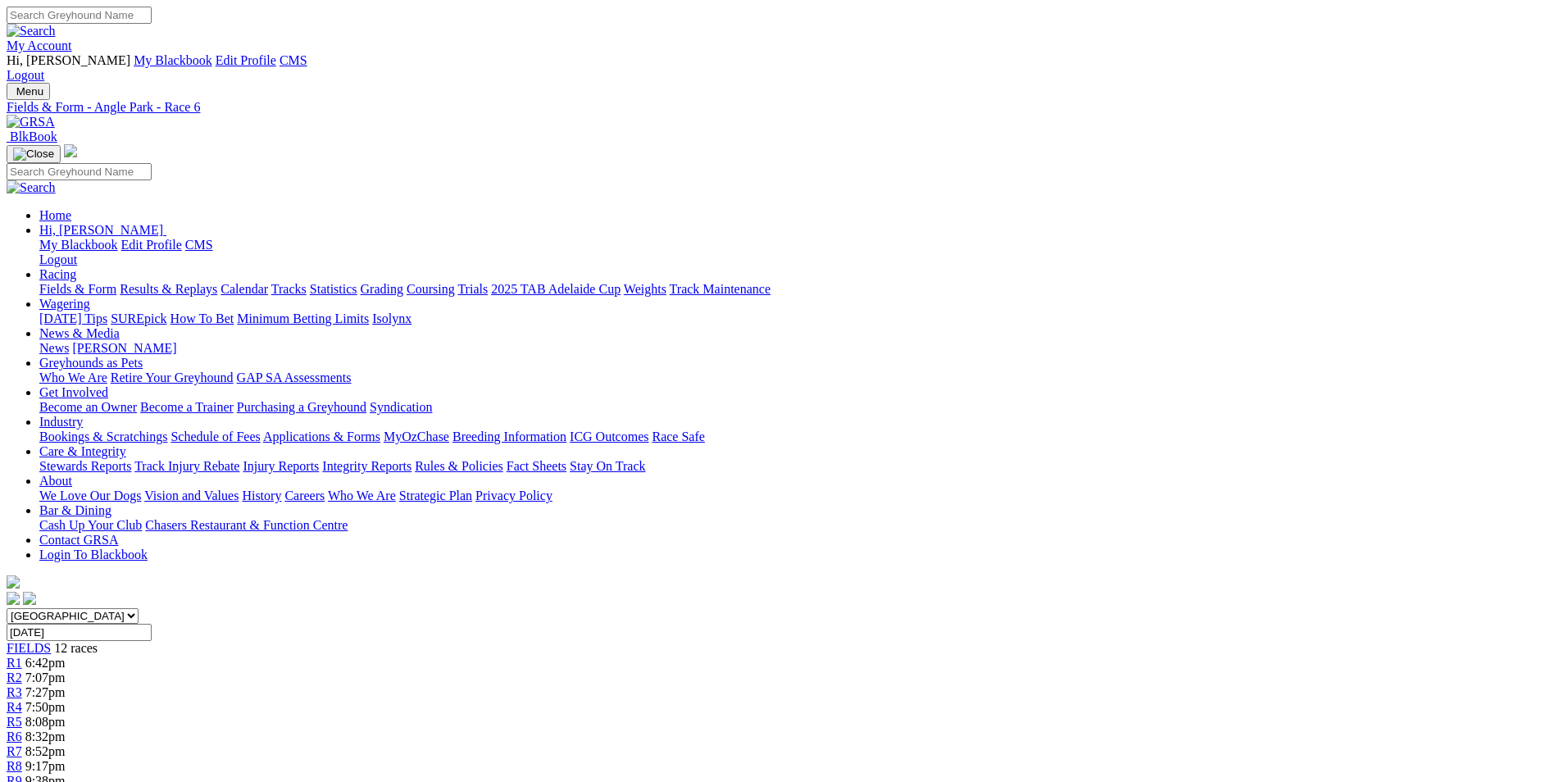
drag, startPoint x: 615, startPoint y: 713, endPoint x: 829, endPoint y: 759, distance: 218.9
copy p "This looks made for PEAKY BOO (3)! Fitness told last week but he will be better…"
click at [22, 744] on link "R7" at bounding box center [15, 751] width 16 height 14
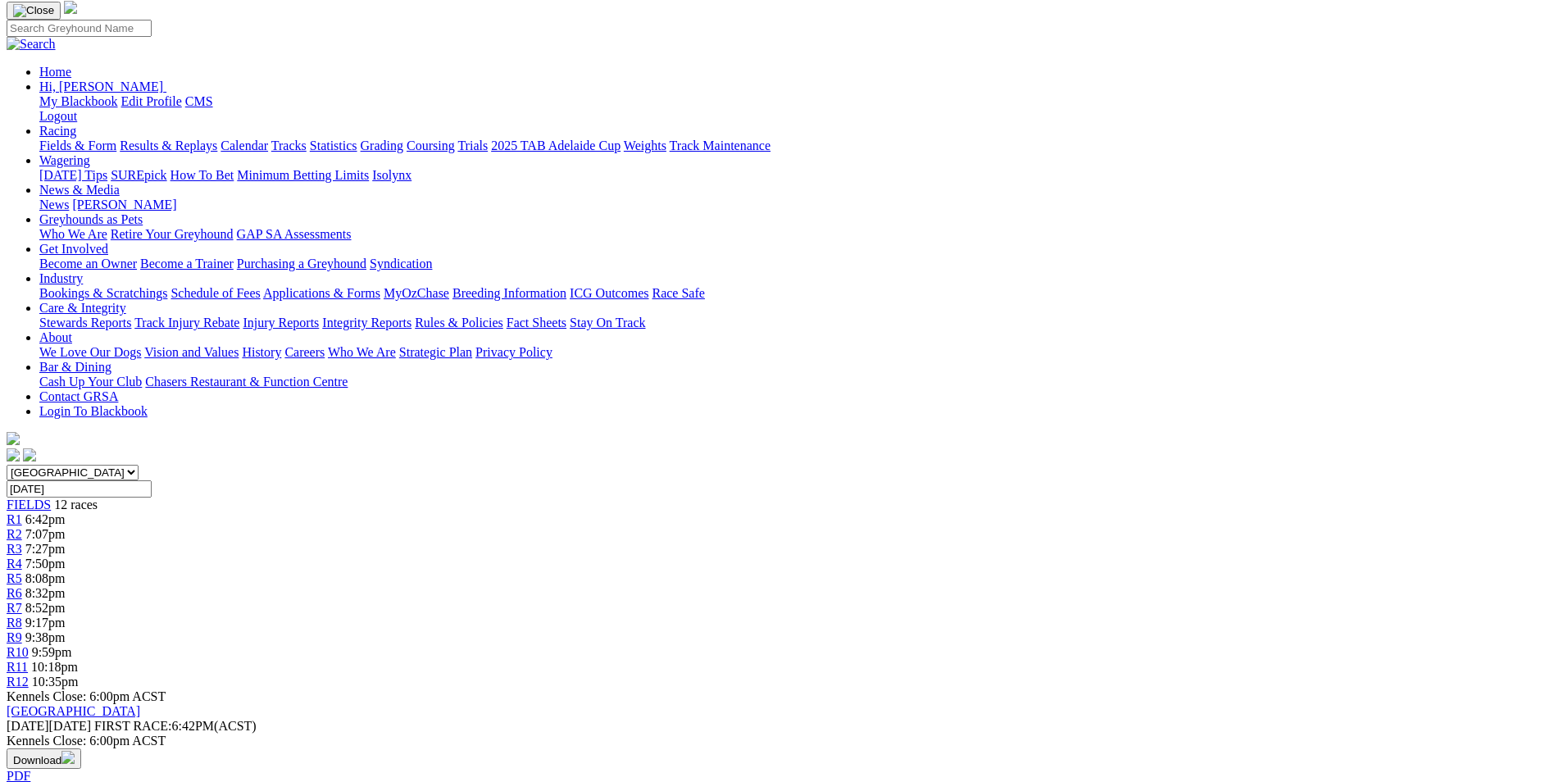
scroll to position [164, 0]
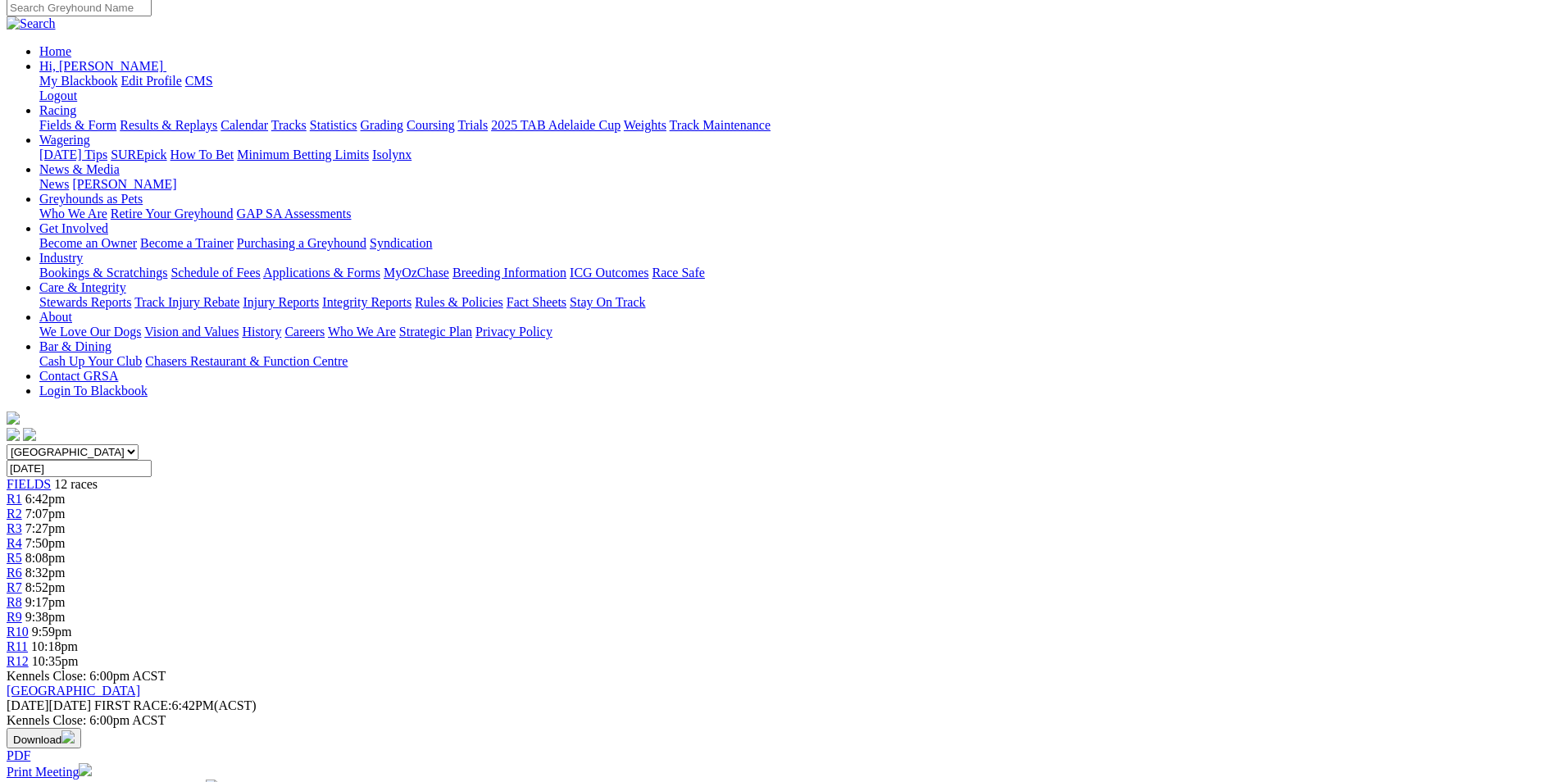
drag, startPoint x: 607, startPoint y: 650, endPoint x: 741, endPoint y: 685, distance: 138.8
copy p "Incredible cup race! No superlatives give MALLEE BEAUTY (4) justice, she is jus…"
click at [66, 595] on span "9:17pm" at bounding box center [45, 602] width 40 height 14
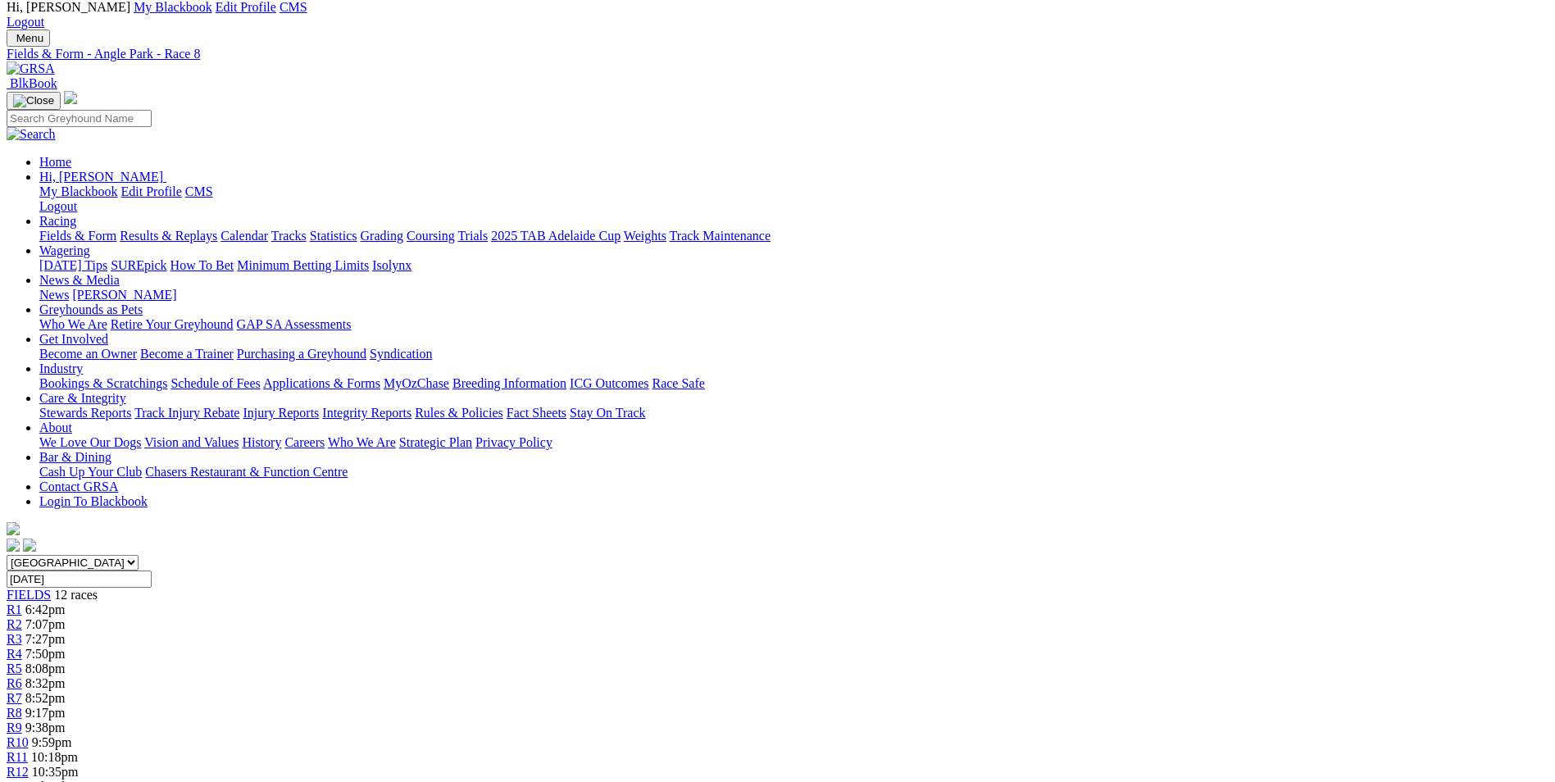
scroll to position [82, 0]
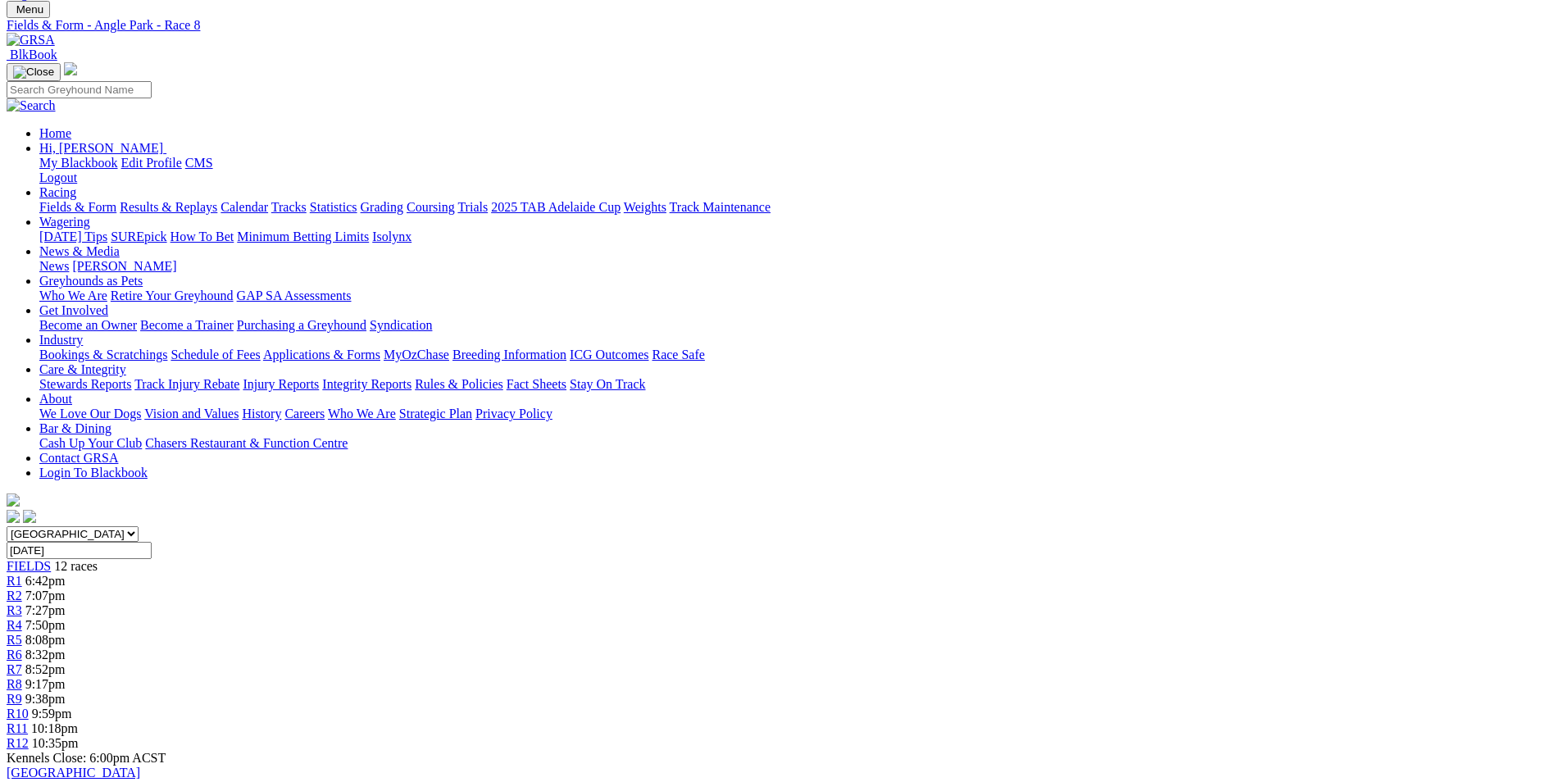
drag, startPoint x: 669, startPoint y: 677, endPoint x: 1026, endPoint y: 730, distance: 360.6
copy p "[PERSON_NAME]'S NO ANGEL (2) has her confidence up and she is perfectly drawn u…"
click at [22, 692] on link "R9" at bounding box center [15, 699] width 16 height 14
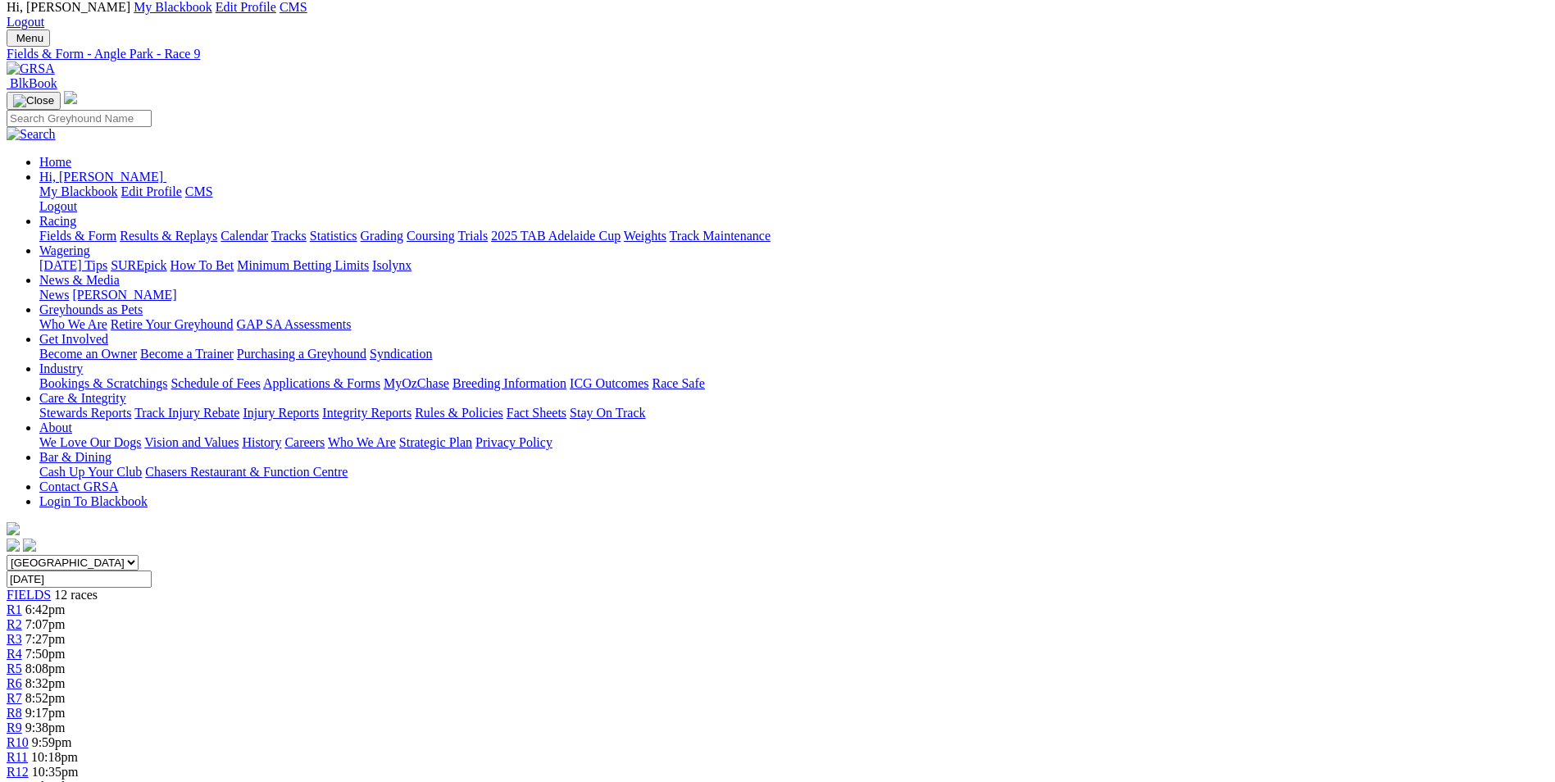
scroll to position [82, 0]
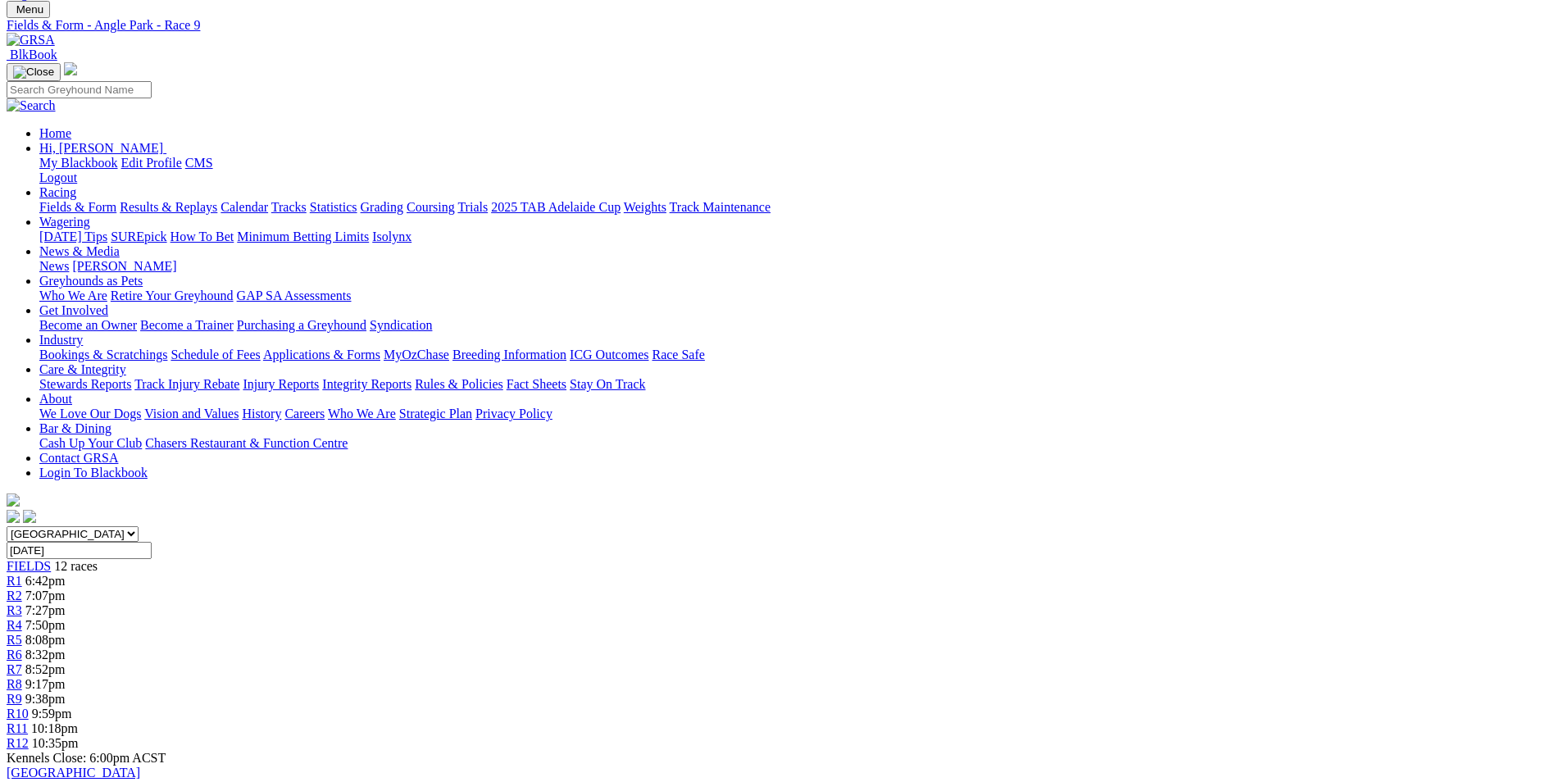
drag, startPoint x: 555, startPoint y: 634, endPoint x: 1076, endPoint y: 665, distance: 521.5
copy p "Good race here with a few winning hopes. HARTLEY BALE (1) loves it here and the…"
click at [72, 707] on span "9:59pm" at bounding box center [52, 714] width 40 height 14
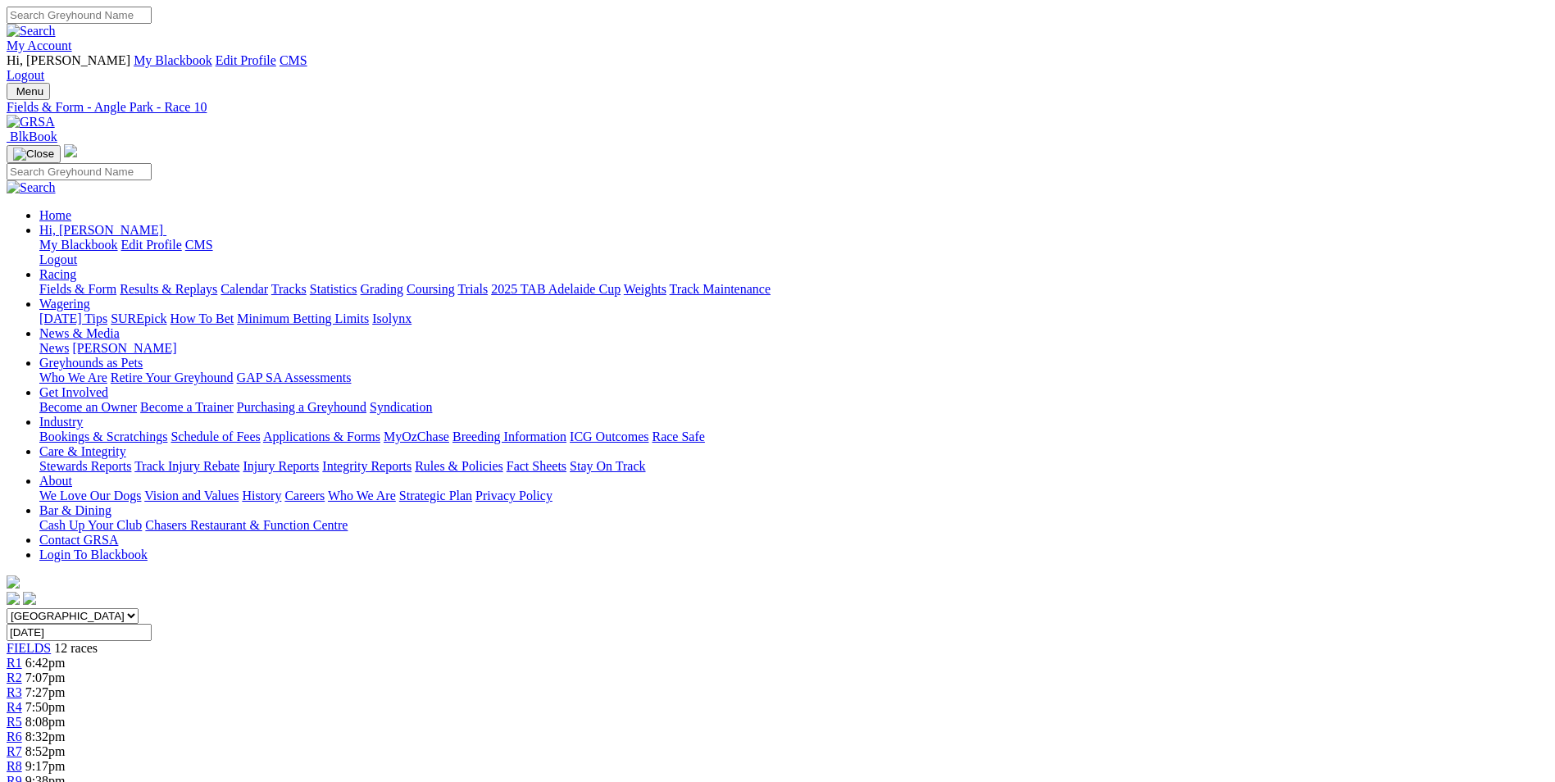
drag, startPoint x: 662, startPoint y: 651, endPoint x: 904, endPoint y: 690, distance: 245.0
copy p "BROTHER ERNEST (4) should enjoy this small field and if he can navigate the ear…"
drag, startPoint x: 685, startPoint y: 689, endPoint x: 1060, endPoint y: 732, distance: 377.1
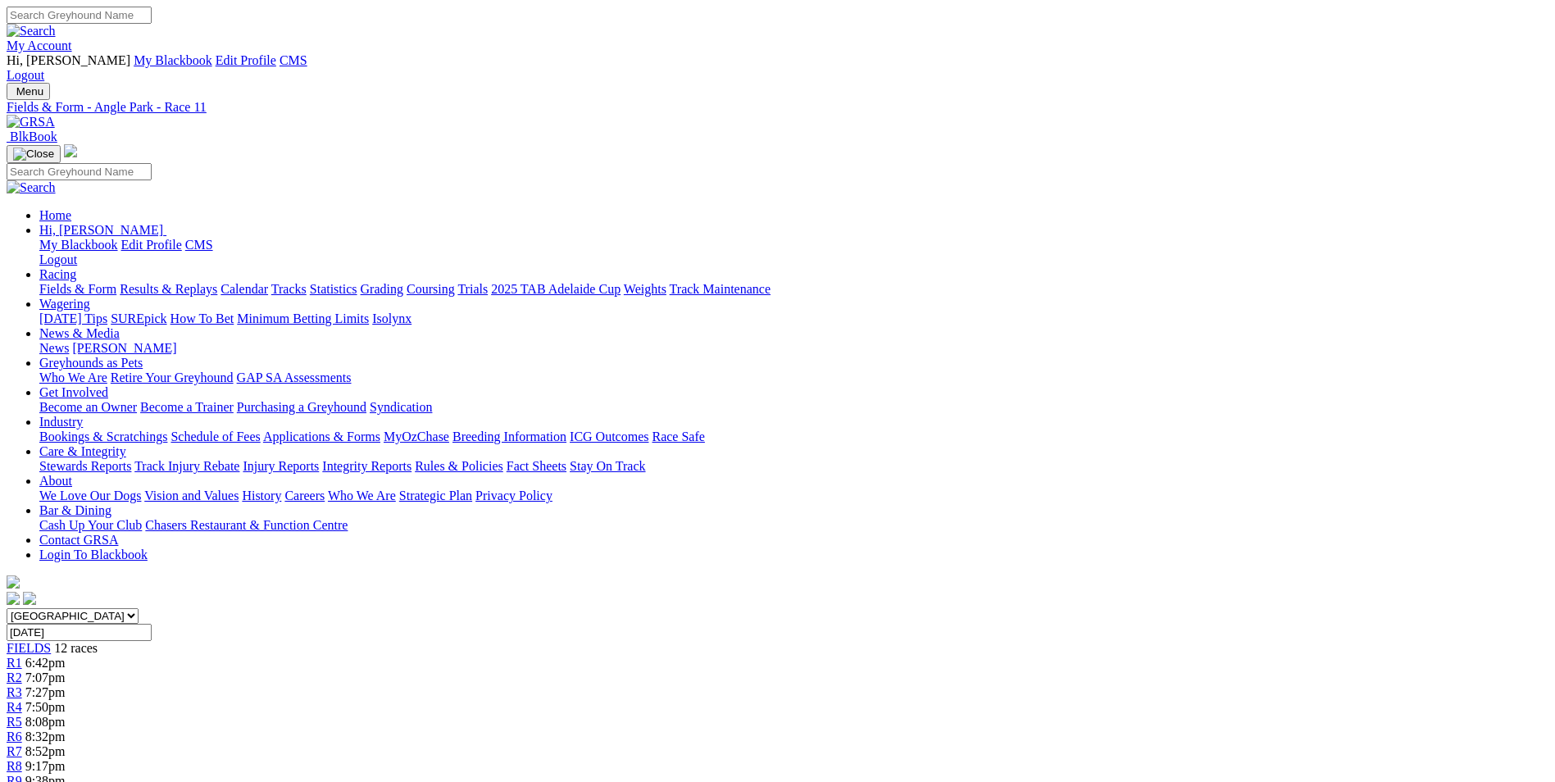
copy p "All things being equal it will be NANGAR [DEMOGRAPHIC_DATA] (7) getting the job…"
drag, startPoint x: 553, startPoint y: 671, endPoint x: 1077, endPoint y: 703, distance: 525.7
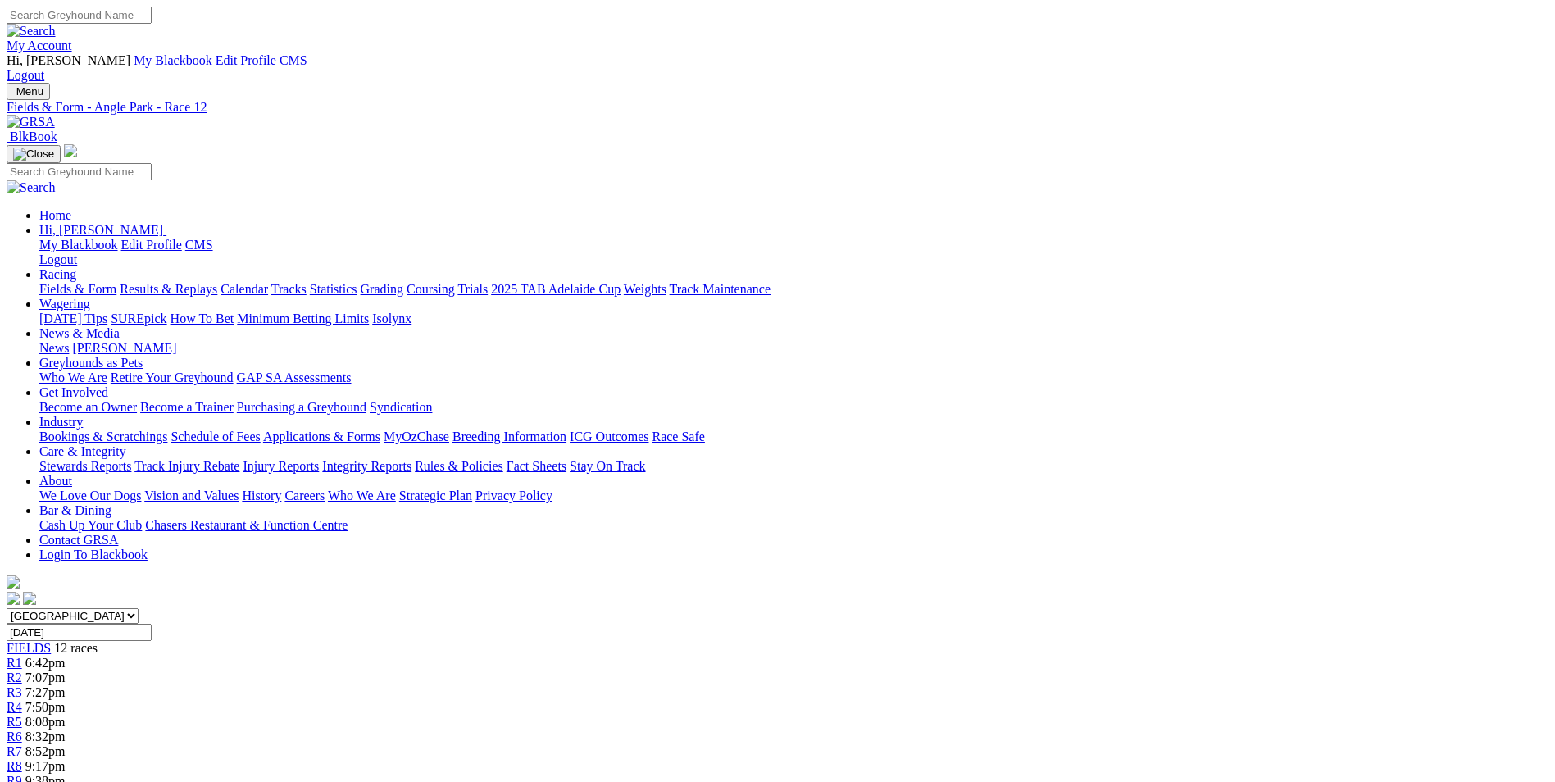
copy p "FENCER MAX (5) to send us home an amazing ADL Cup night! Slightly concerned abo…"
